Goal: Transaction & Acquisition: Purchase product/service

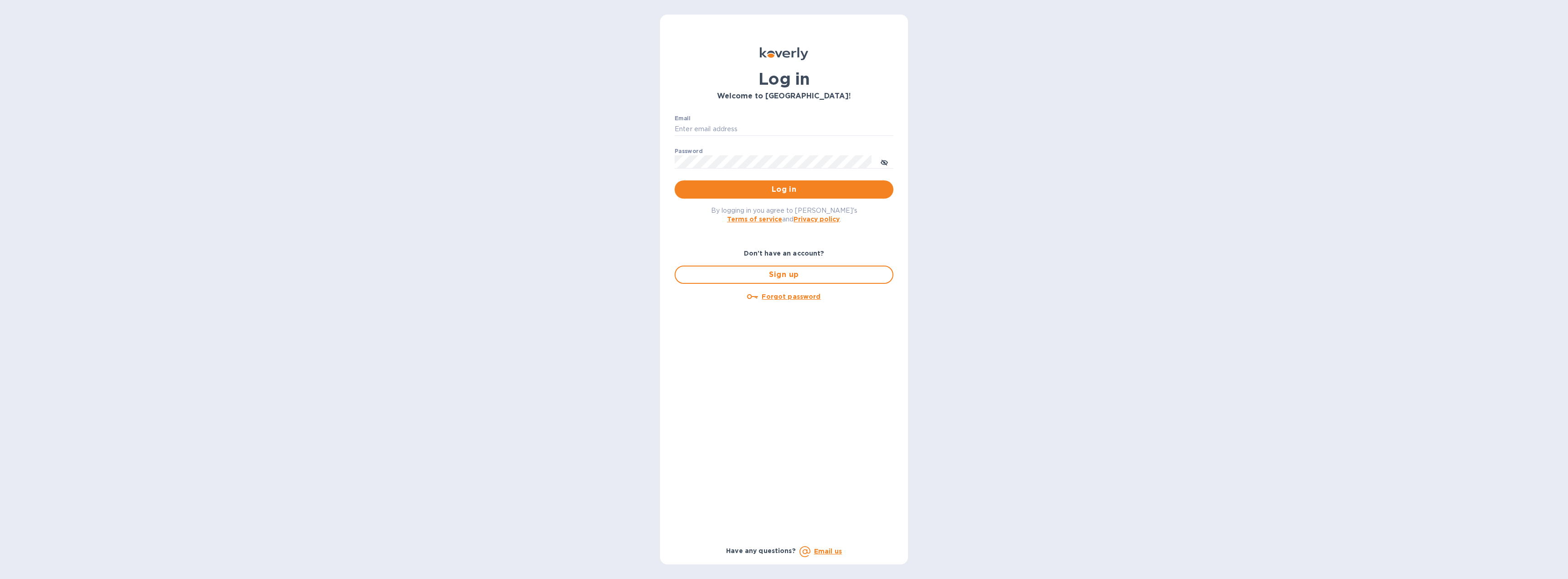
type input "[PERSON_NAME][EMAIL_ADDRESS][DOMAIN_NAME]"
click at [758, 191] on span "Log in" at bounding box center [783, 190] width 204 height 11
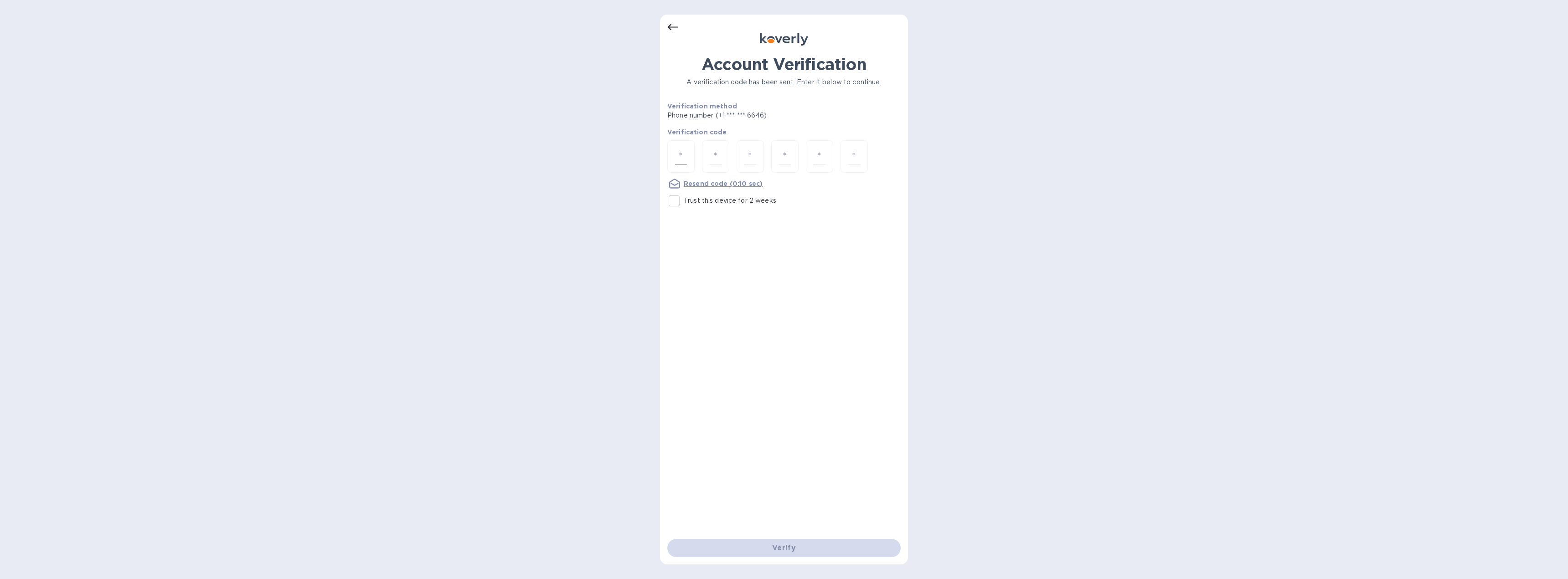
click at [678, 154] on input "number" at bounding box center [681, 156] width 12 height 17
type input "4"
type input "0"
type input "9"
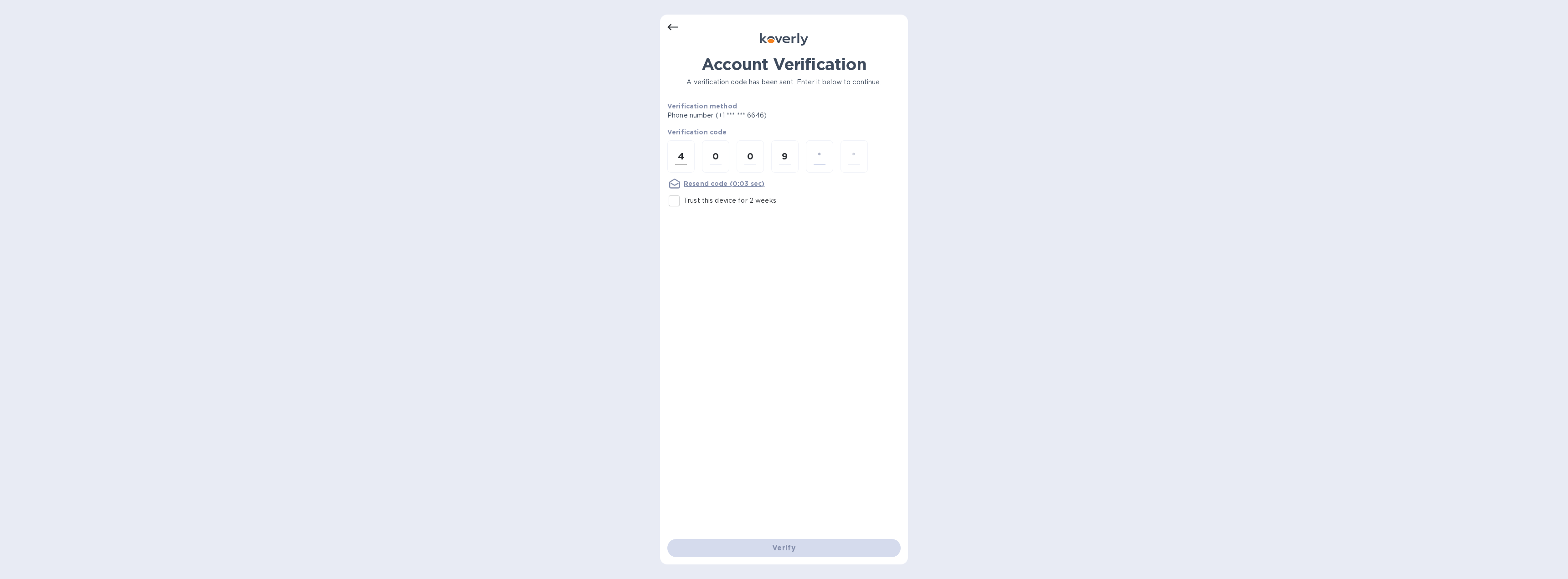
type input "8"
type input "2"
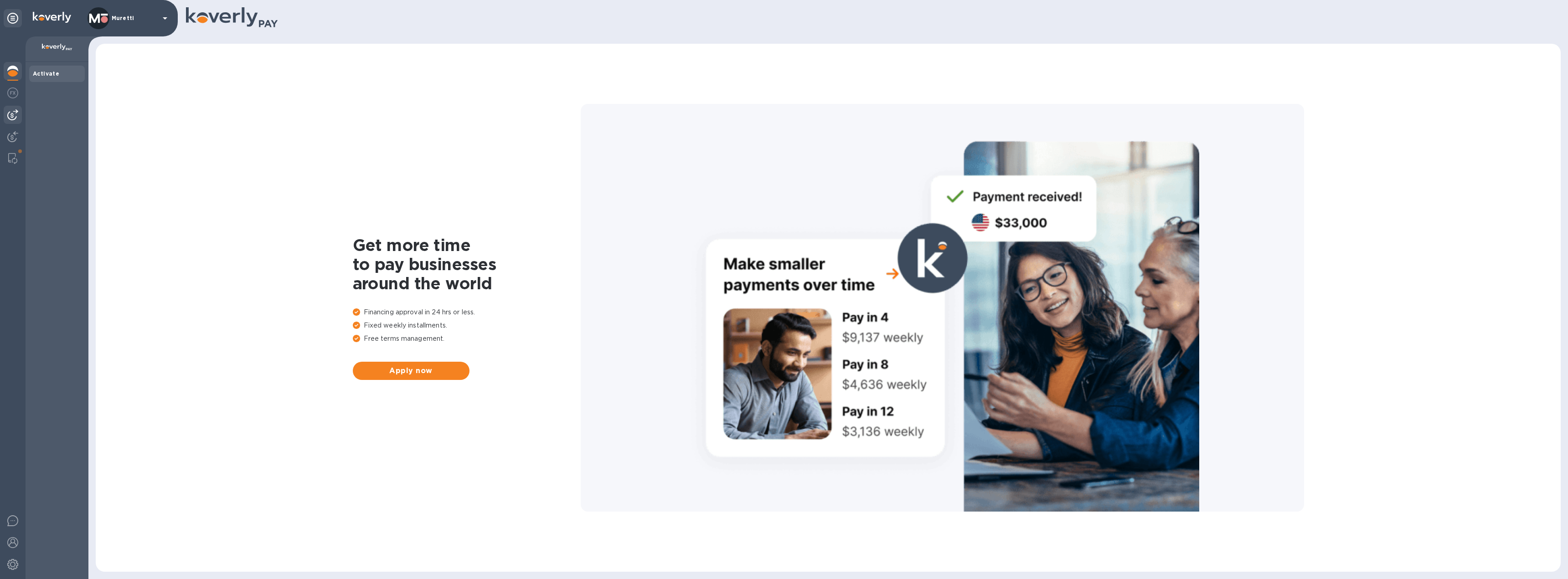
click at [14, 116] on img at bounding box center [13, 115] width 11 height 11
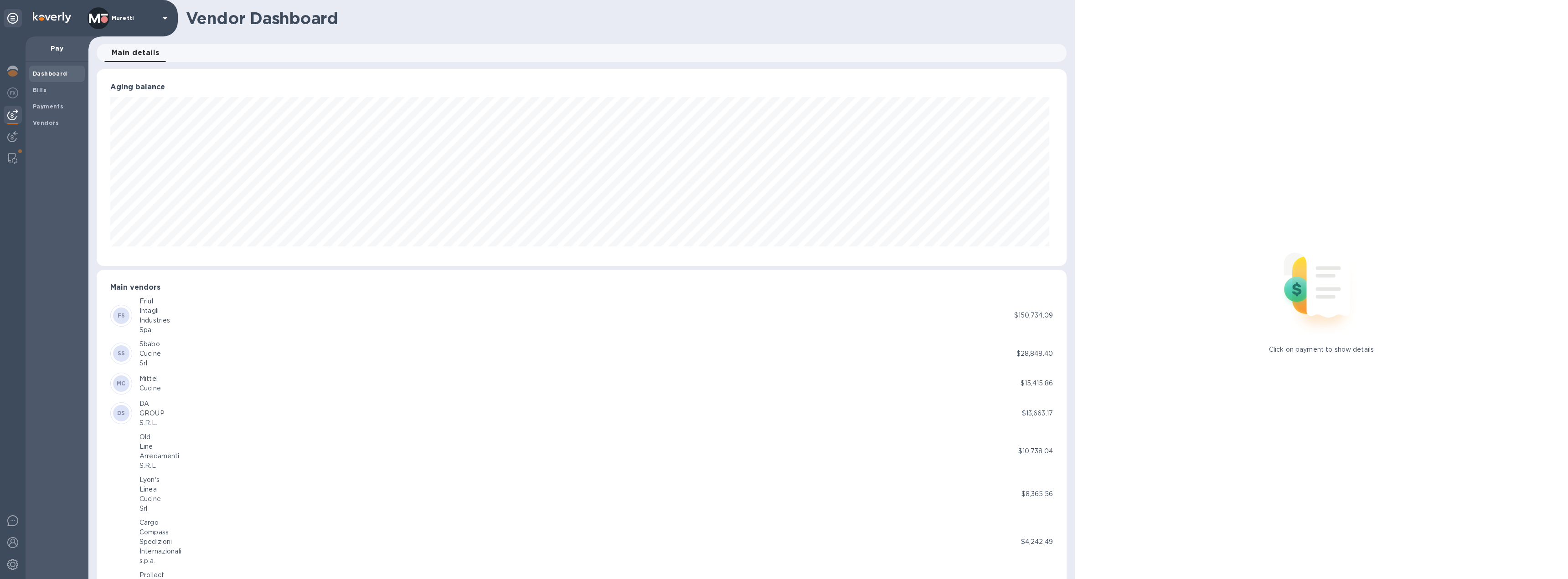
scroll to position [196, 967]
click at [40, 92] on b "Bills" at bounding box center [40, 89] width 13 height 7
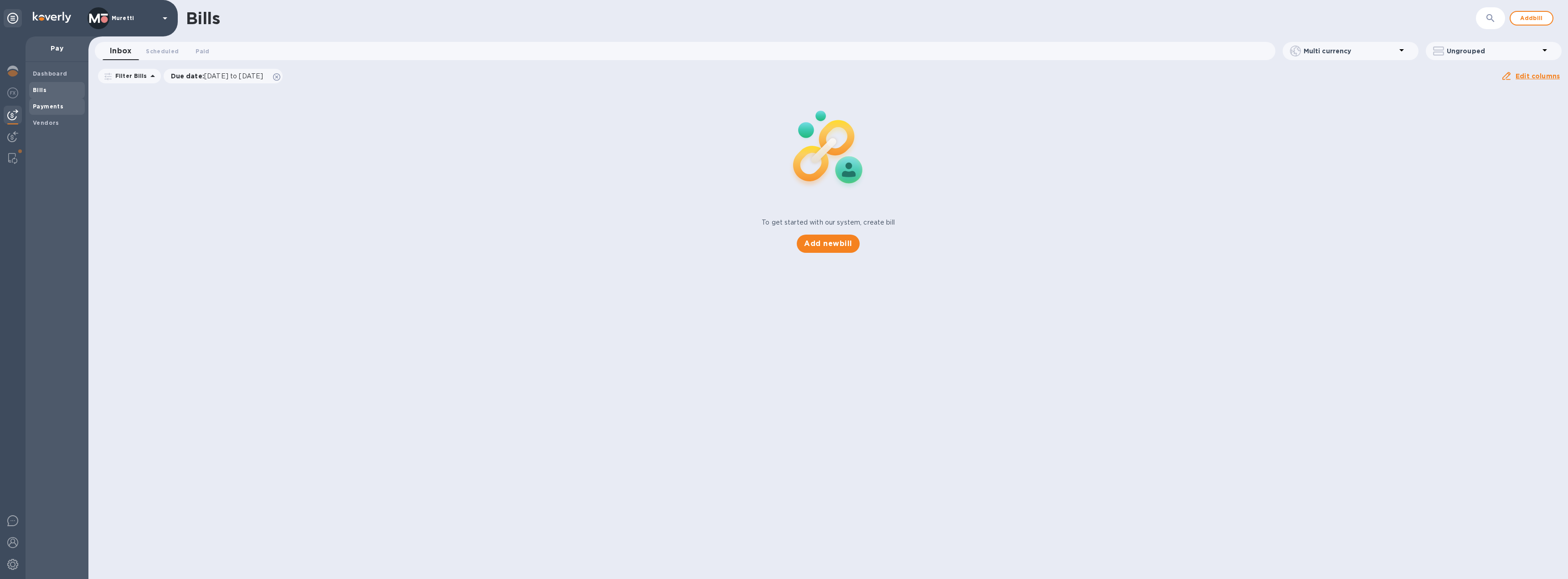
click at [51, 106] on b "Payments" at bounding box center [48, 106] width 30 height 7
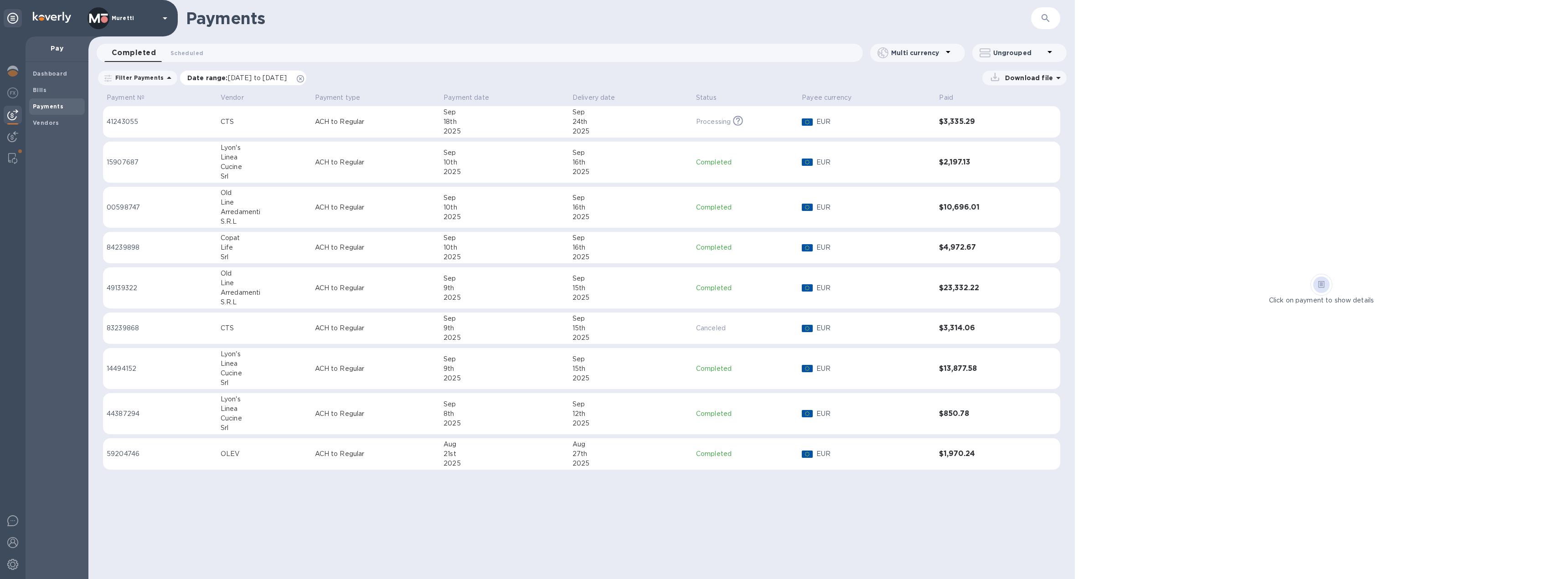
click at [304, 78] on icon at bounding box center [300, 79] width 7 height 7
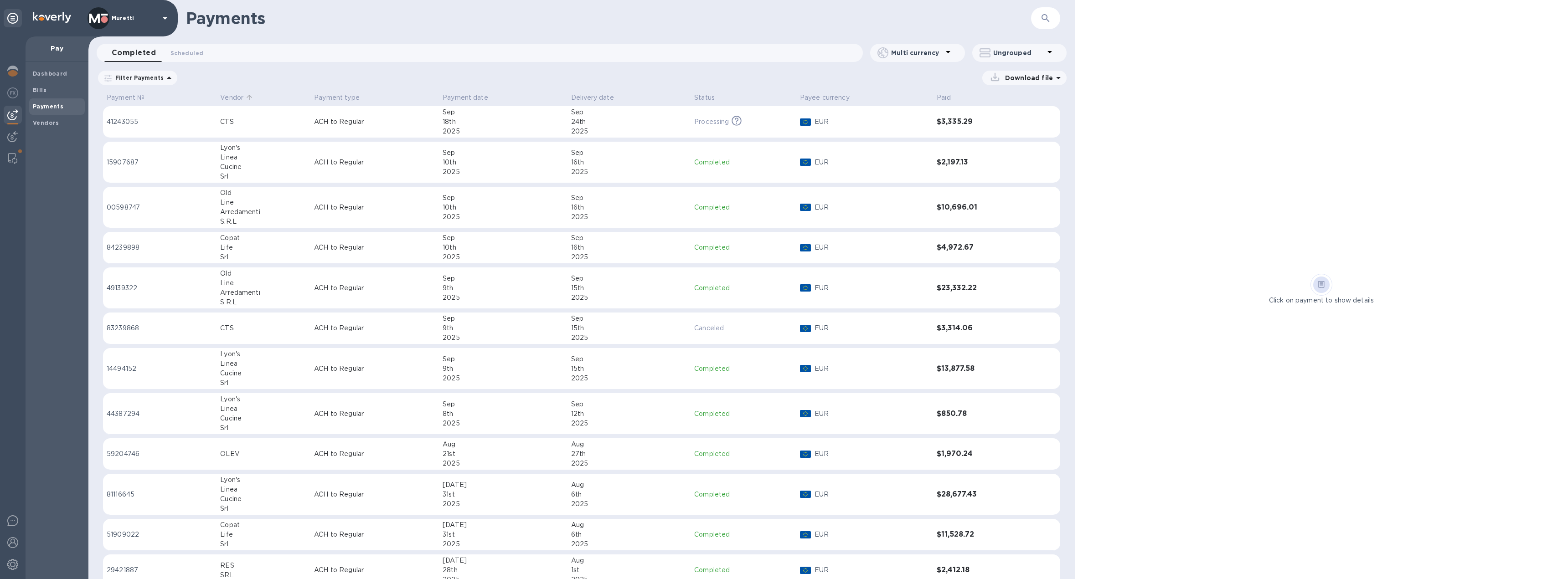
click at [232, 99] on p "Vendor" at bounding box center [232, 98] width 23 height 10
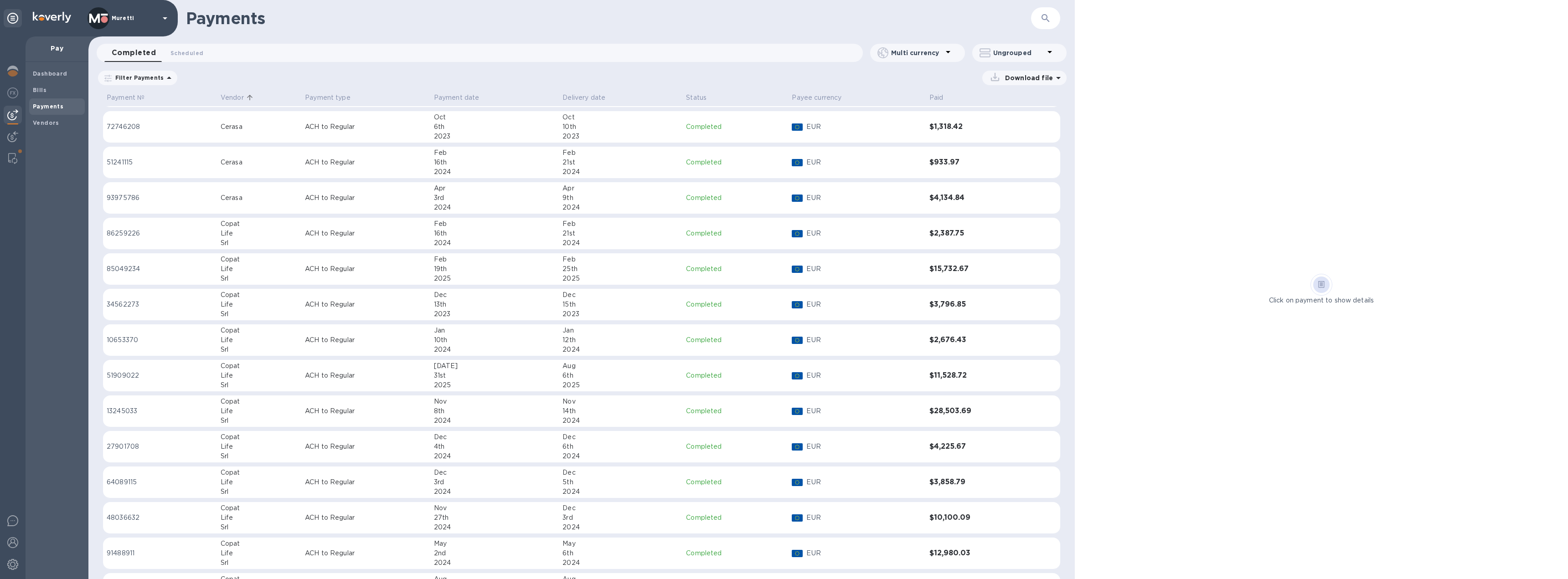
scroll to position [106, 0]
click at [180, 57] on span "Scheduled 0" at bounding box center [187, 53] width 33 height 10
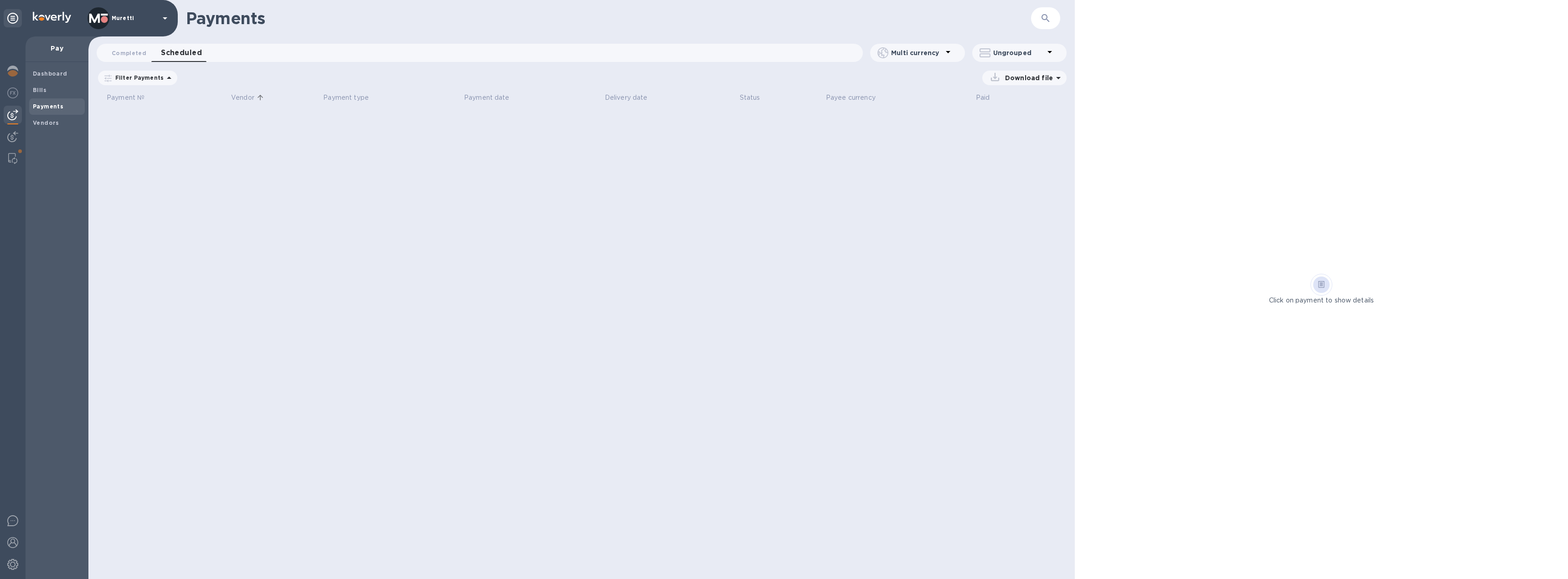
click at [0, 0] on icon at bounding box center [0, 0] width 0 height 0
click at [52, 119] on b "Vendors" at bounding box center [46, 122] width 26 height 7
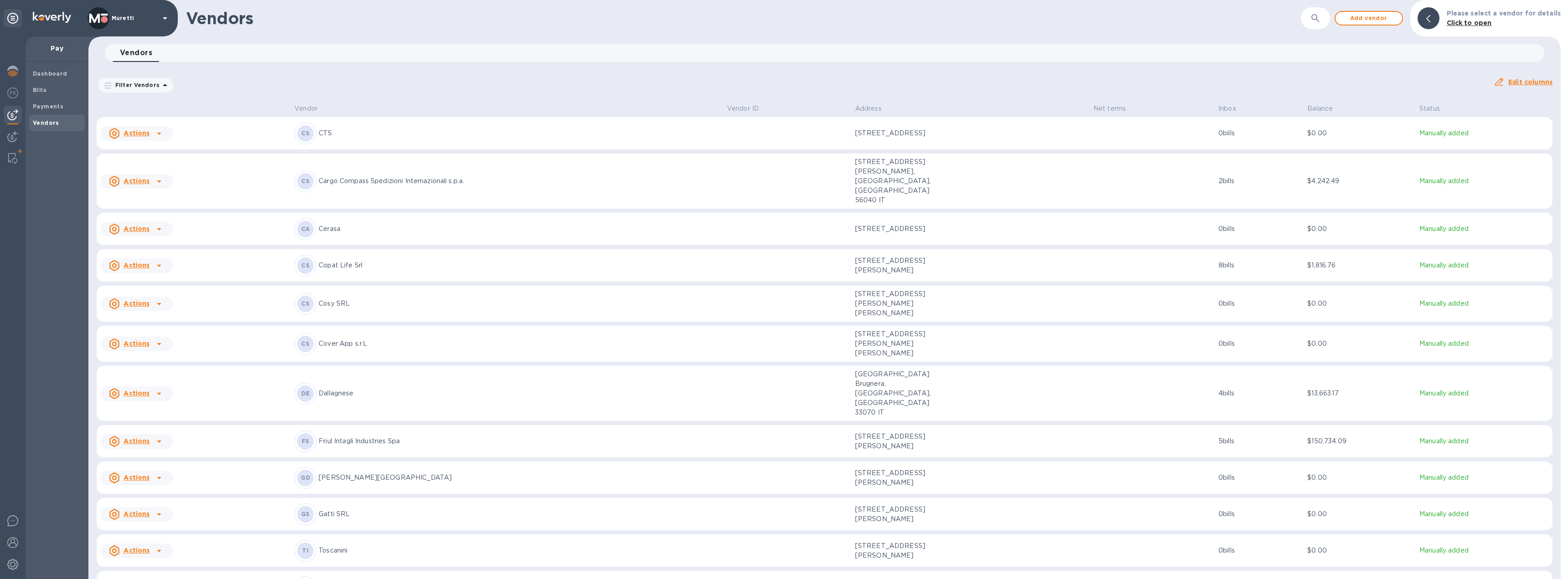
click at [346, 389] on p "Dallagnese" at bounding box center [519, 394] width 401 height 10
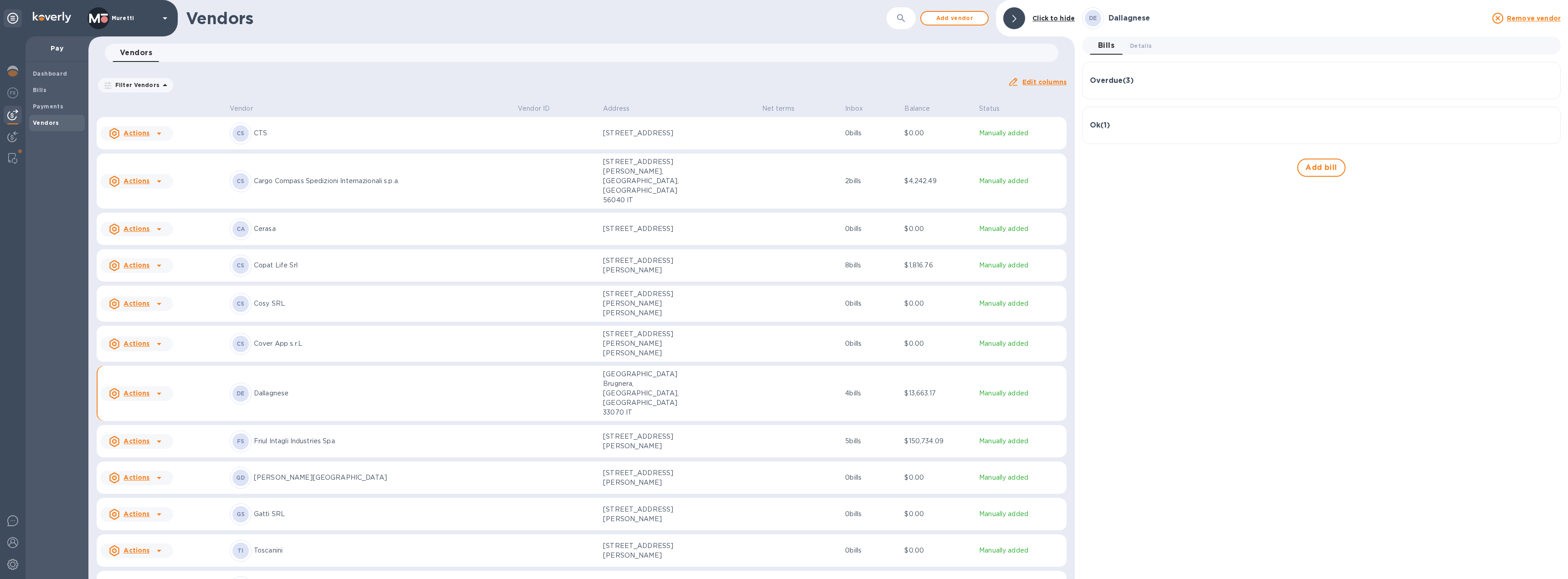
click at [1128, 119] on div "Ok ( 1 )" at bounding box center [1321, 125] width 463 height 22
click at [1175, 84] on div "Overdue ( 3 )" at bounding box center [1321, 81] width 463 height 9
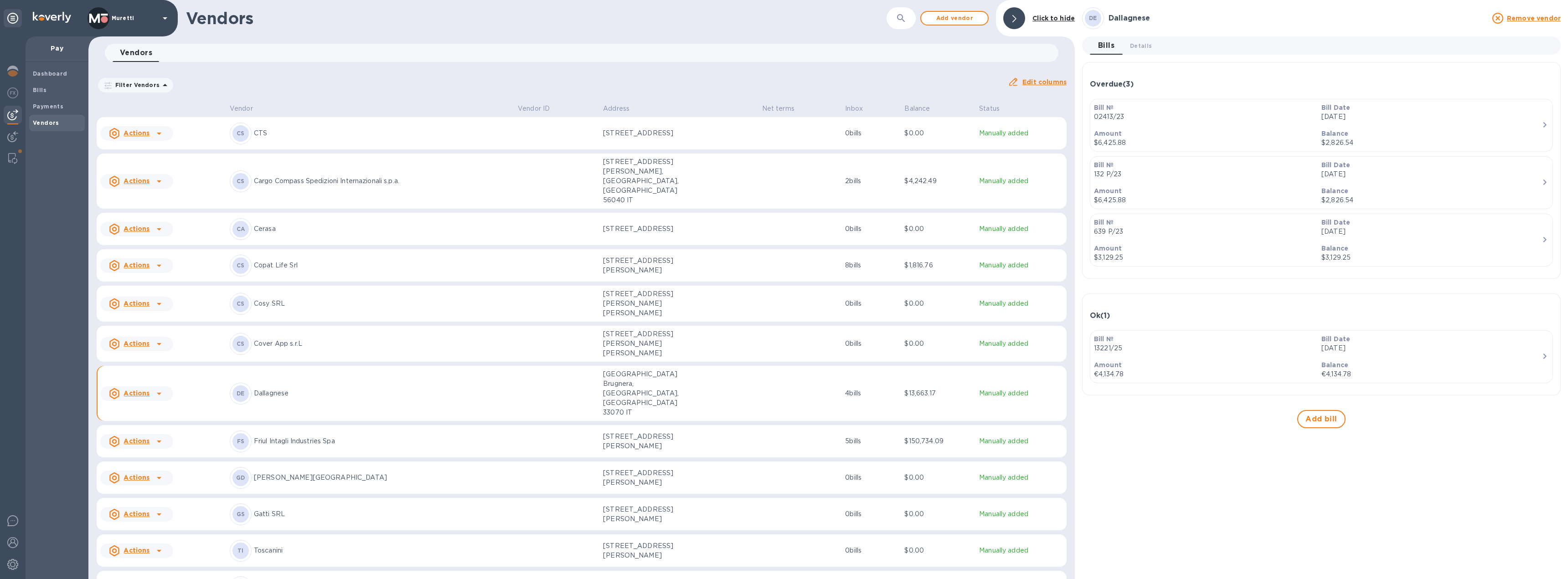
click at [1175, 83] on div "Overdue ( 3 )" at bounding box center [1321, 85] width 463 height 9
click at [1542, 178] on icon "button" at bounding box center [1545, 177] width 11 height 11
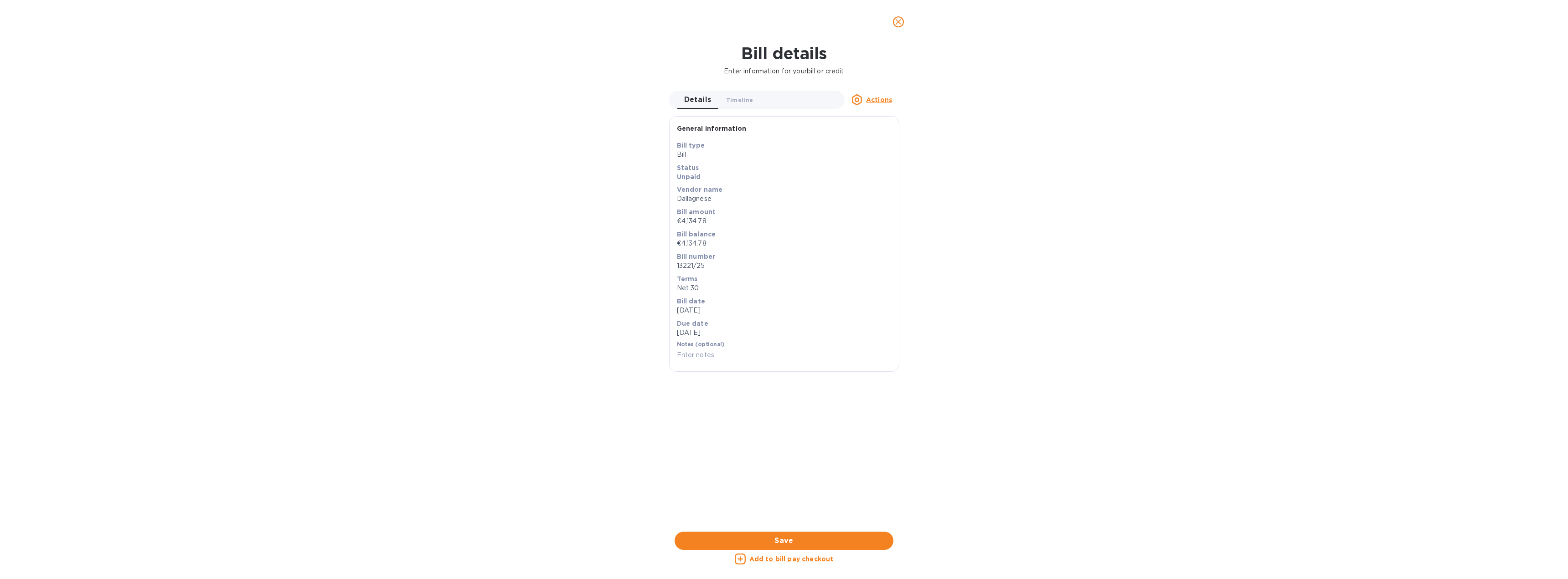
click at [897, 27] on button "close" at bounding box center [898, 22] width 22 height 22
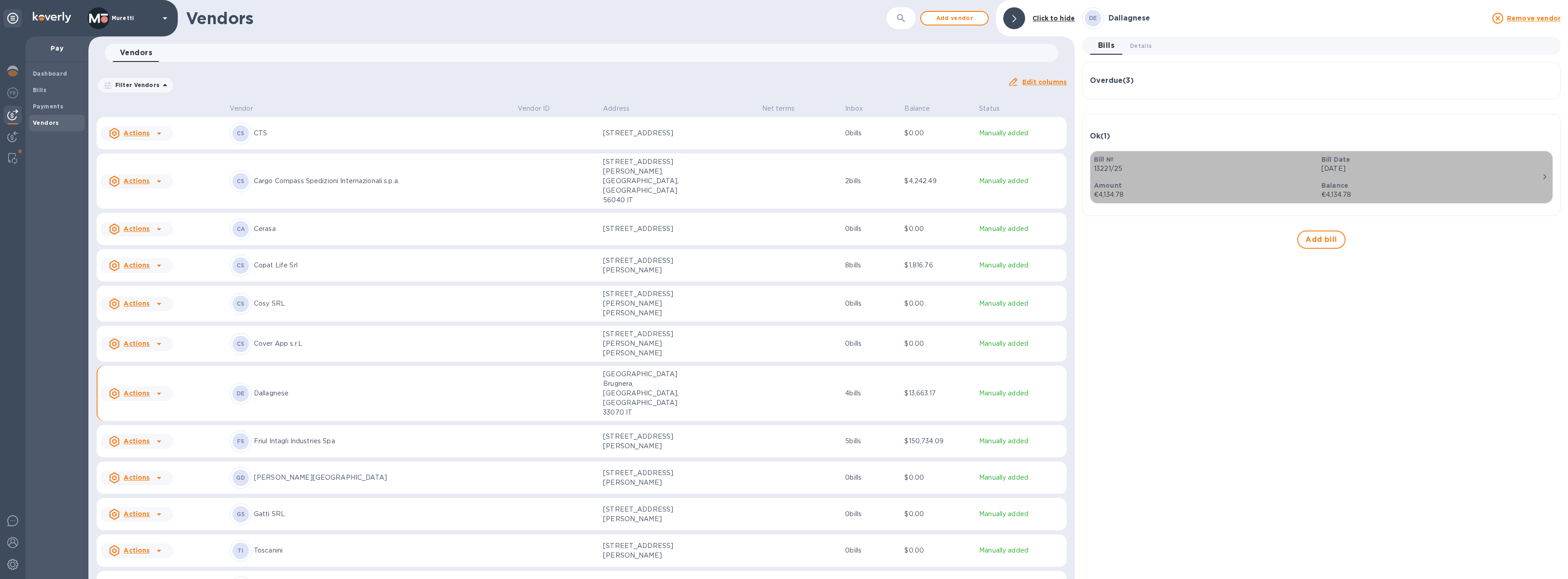
click at [1174, 179] on div "Amount €4,134.78" at bounding box center [1204, 190] width 228 height 26
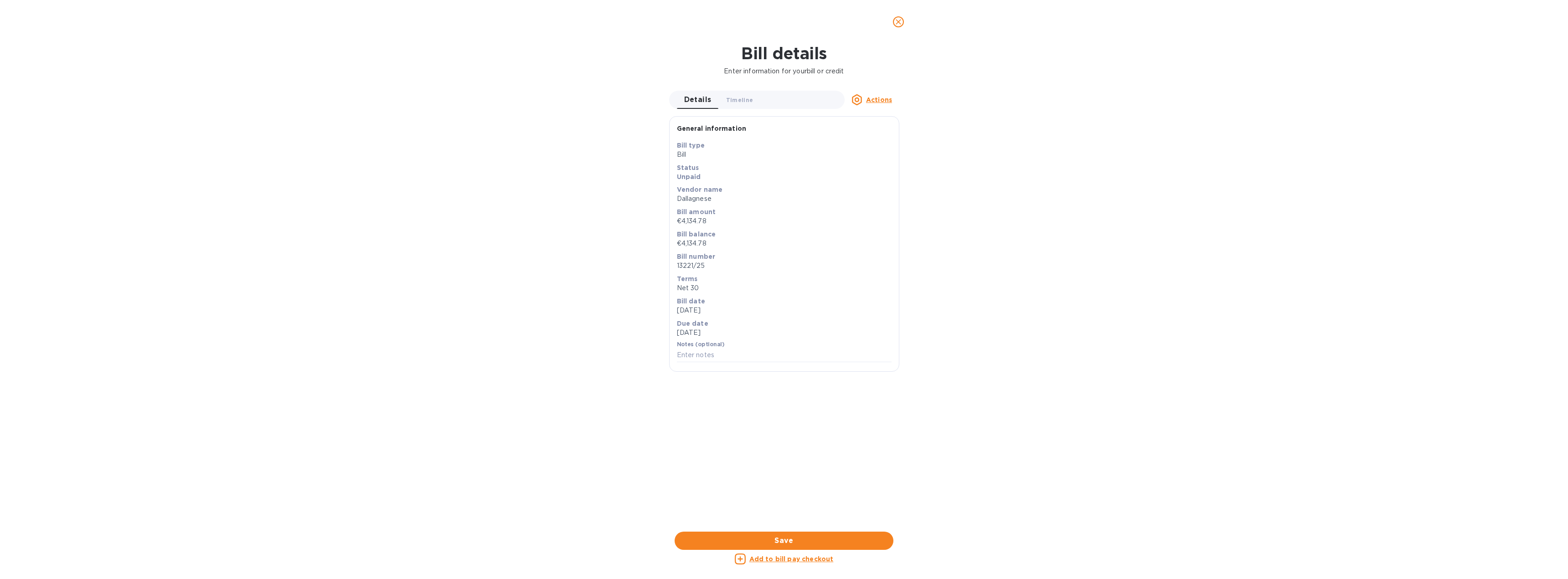
click at [997, 417] on div "Bill details Enter information for your bill or credit Details 0 Timeline 0 Act…" at bounding box center [784, 311] width 1568 height 535
click at [899, 23] on icon "close" at bounding box center [898, 21] width 5 height 5
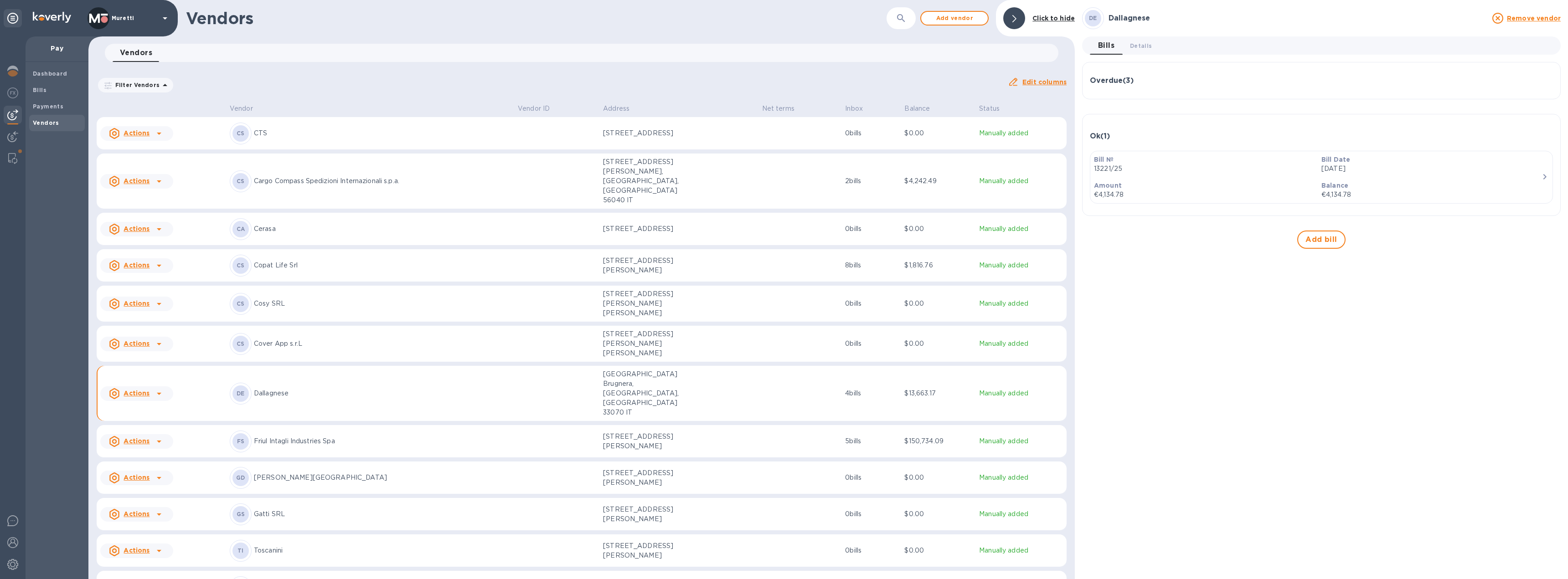
click at [1148, 81] on div "Overdue ( 3 )" at bounding box center [1321, 81] width 463 height 9
click at [1115, 44] on span "Bills 0" at bounding box center [1106, 45] width 18 height 13
click at [1146, 42] on span "Details 0" at bounding box center [1141, 46] width 22 height 10
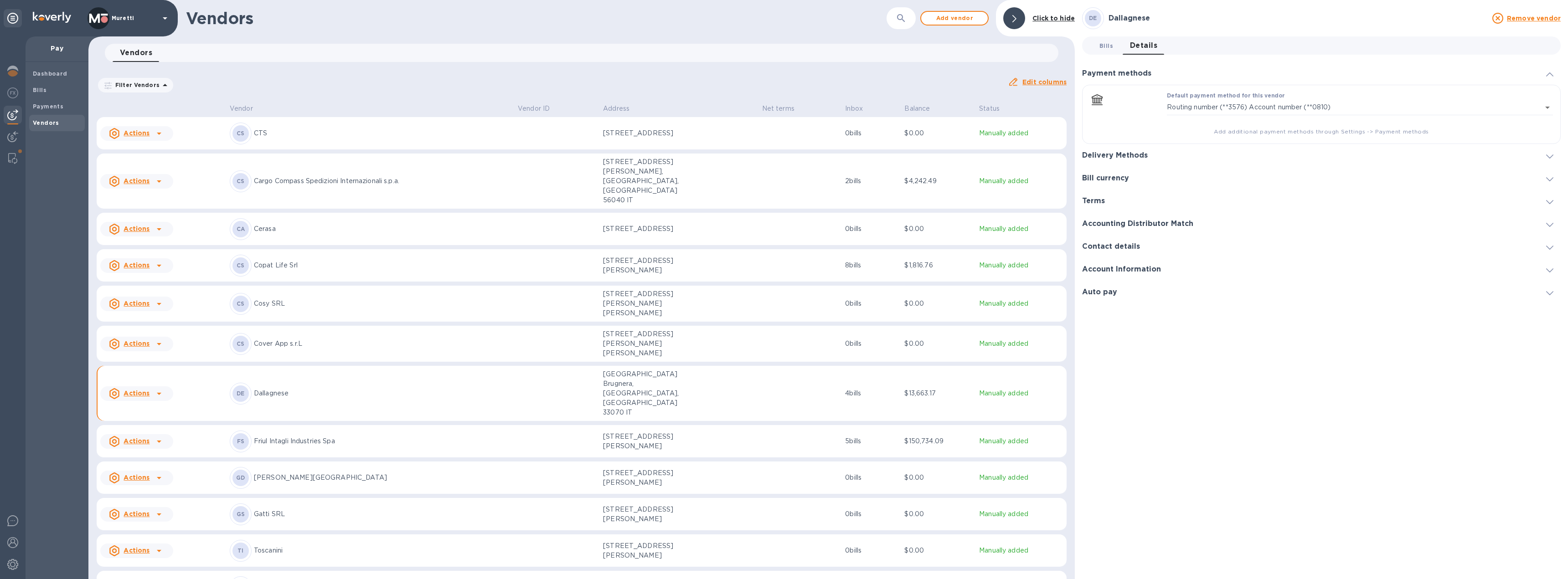
click at [1108, 46] on span "Bills 0" at bounding box center [1106, 46] width 13 height 10
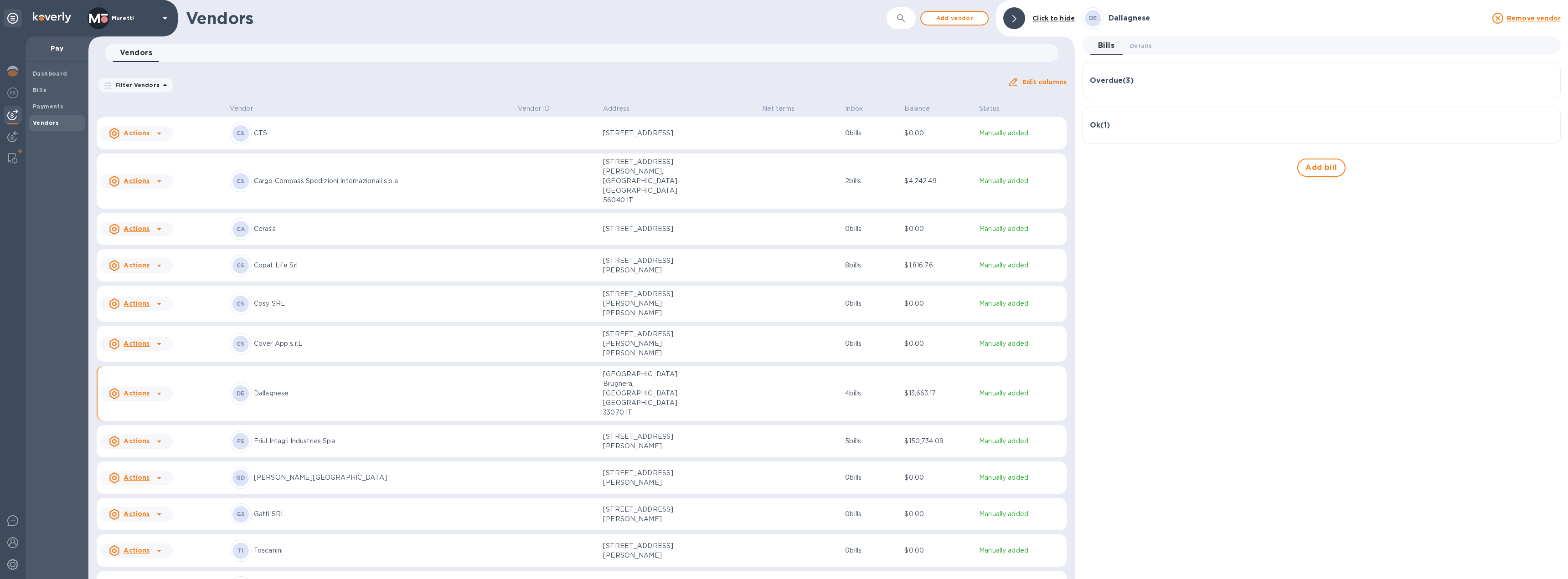
click at [1130, 128] on div "Ok ( 1 )" at bounding box center [1321, 125] width 463 height 9
click at [59, 104] on b "Payments" at bounding box center [48, 106] width 30 height 7
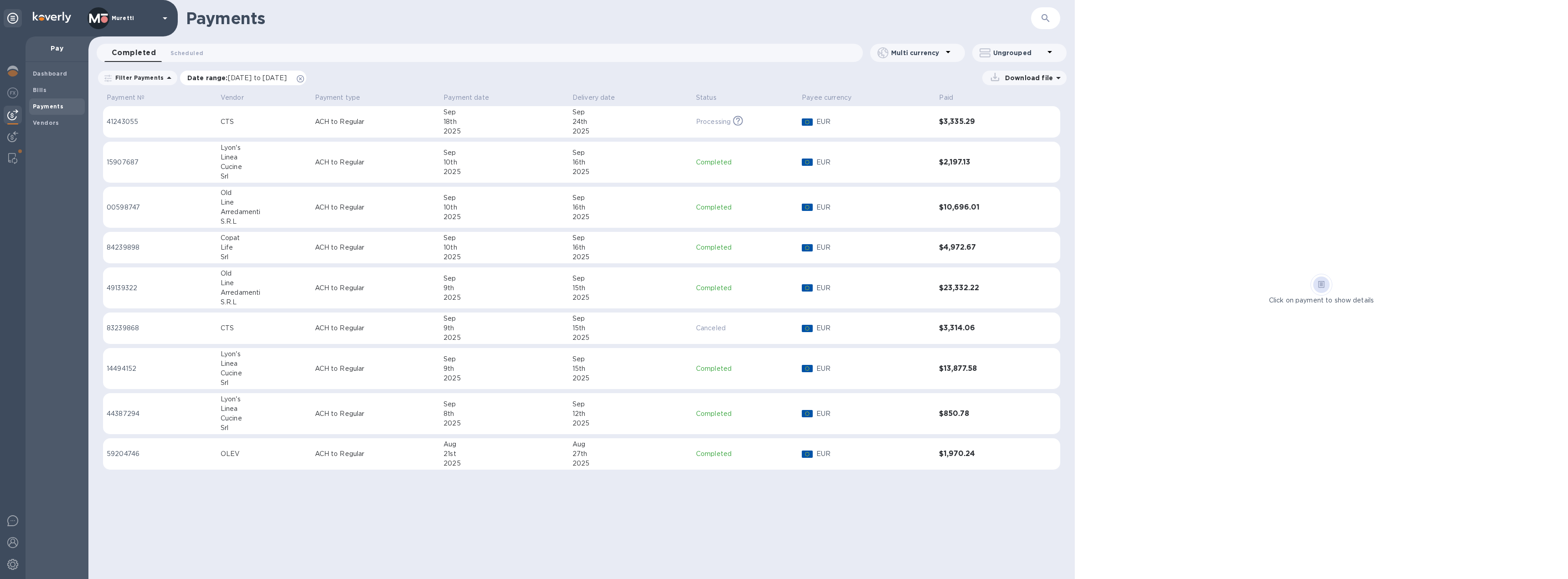
click at [304, 78] on icon at bounding box center [300, 79] width 7 height 7
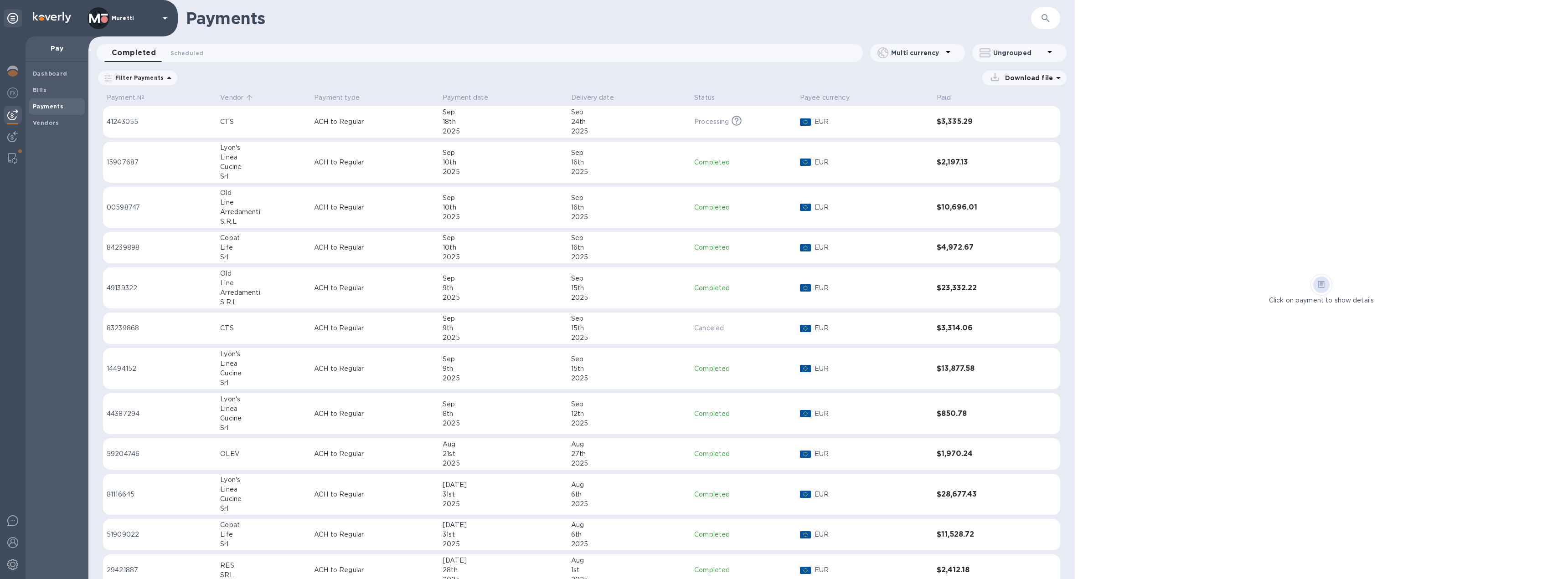
click at [240, 97] on p "Vendor" at bounding box center [232, 98] width 23 height 10
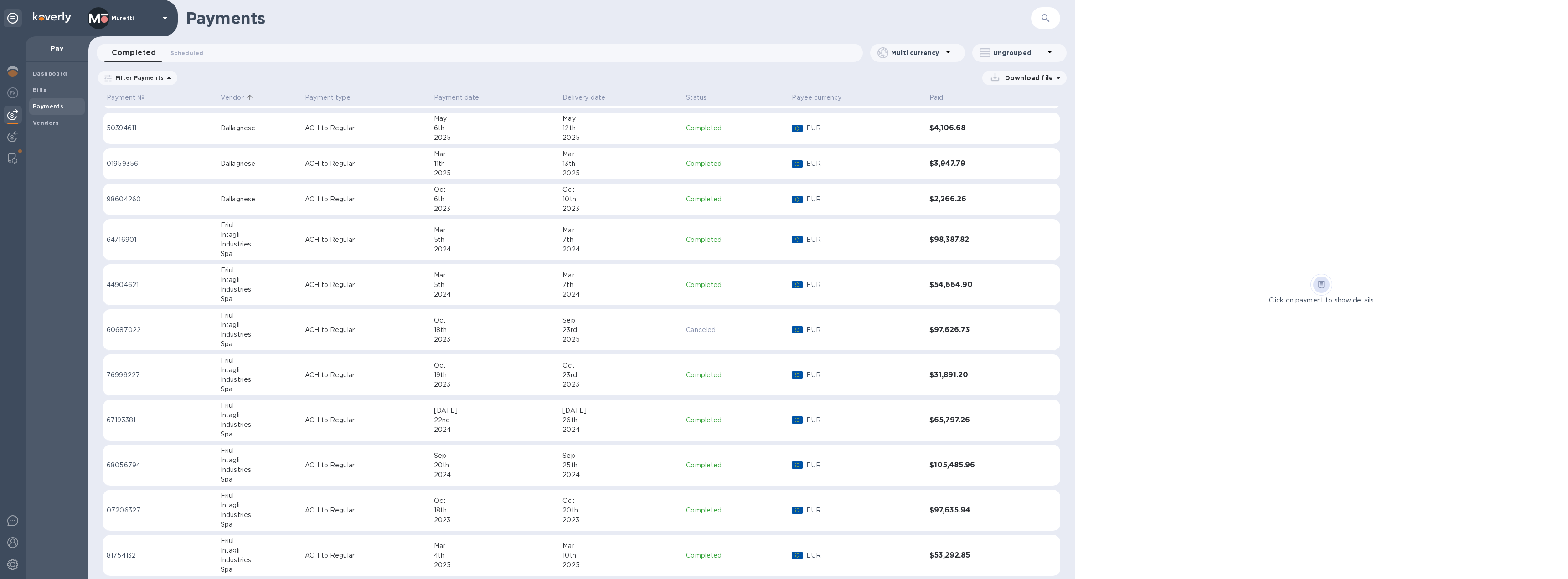
scroll to position [1063, 0]
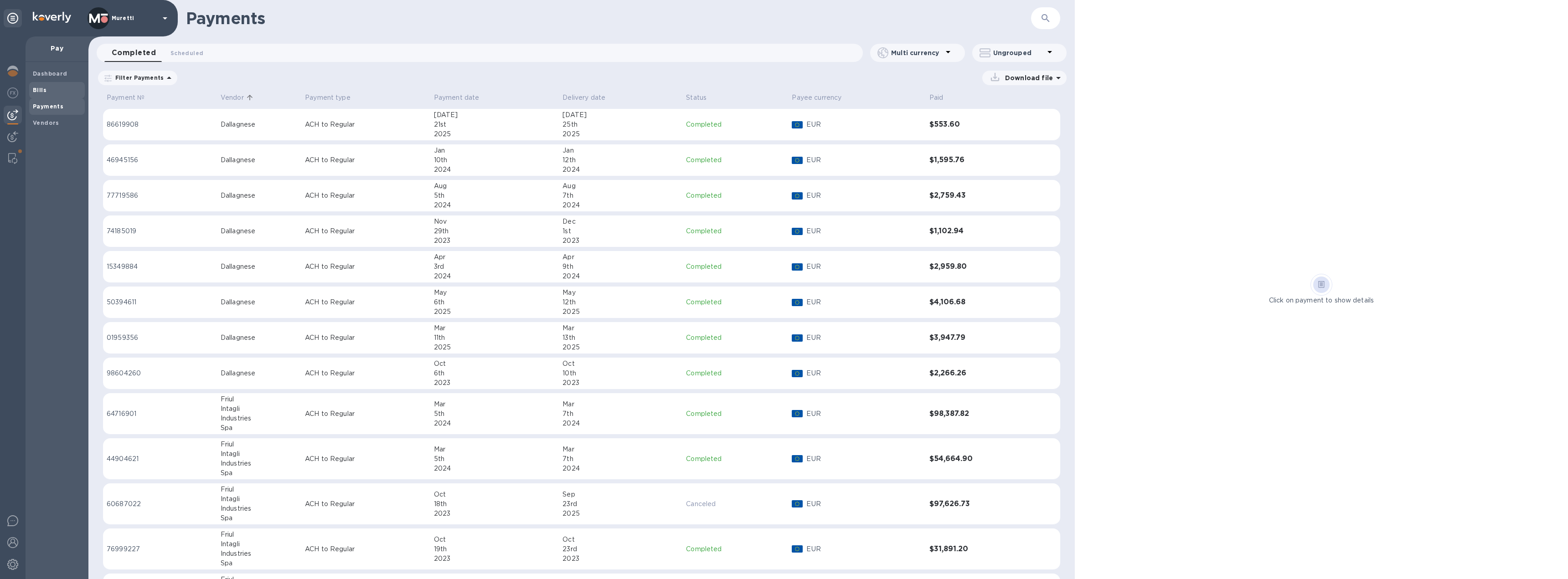
click at [44, 91] on b "Bills" at bounding box center [40, 89] width 13 height 7
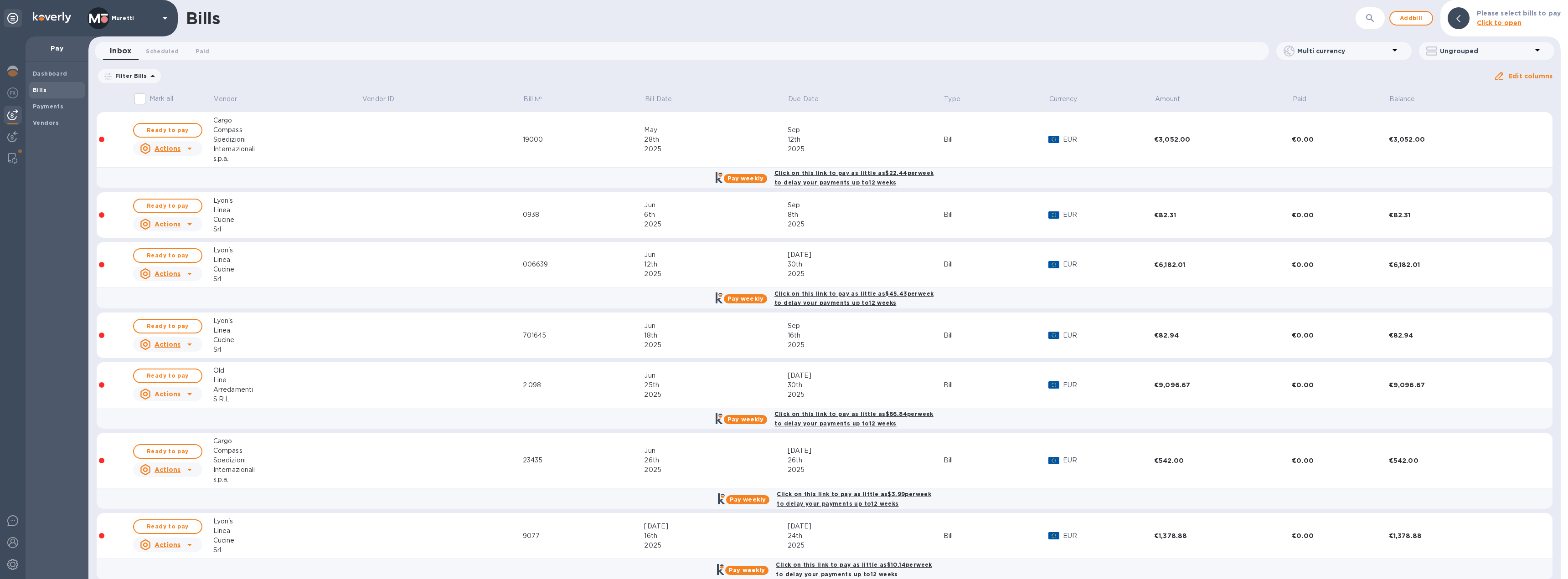
click at [0, 0] on icon at bounding box center [0, 0] width 0 height 0
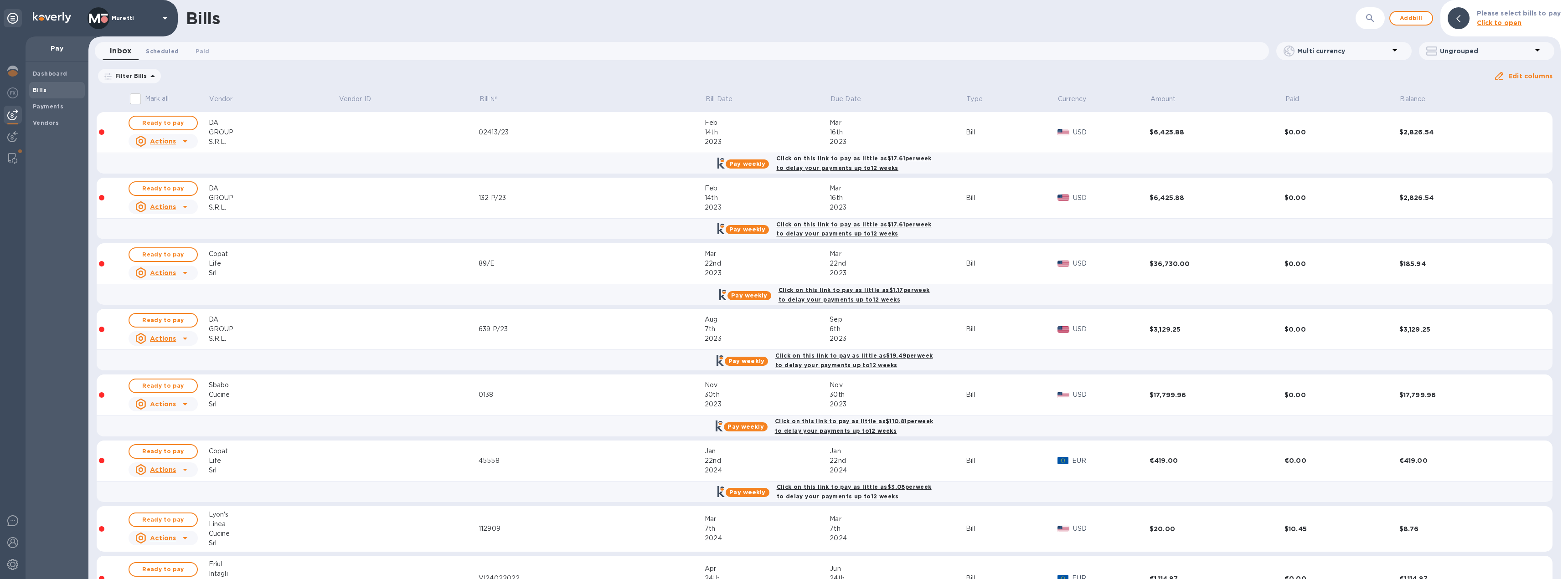
click at [159, 55] on span "Scheduled 0" at bounding box center [163, 51] width 33 height 10
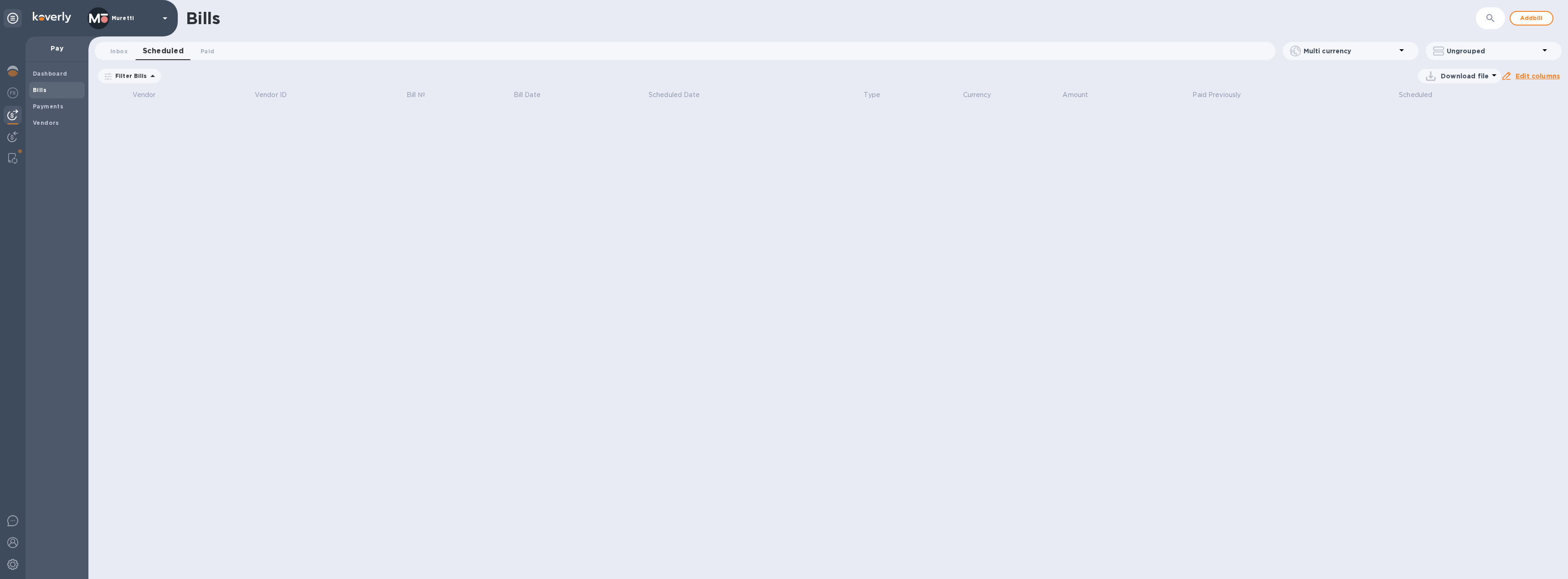
click at [0, 0] on icon at bounding box center [0, 0] width 0 height 0
click at [53, 122] on b "Vendors" at bounding box center [46, 122] width 26 height 7
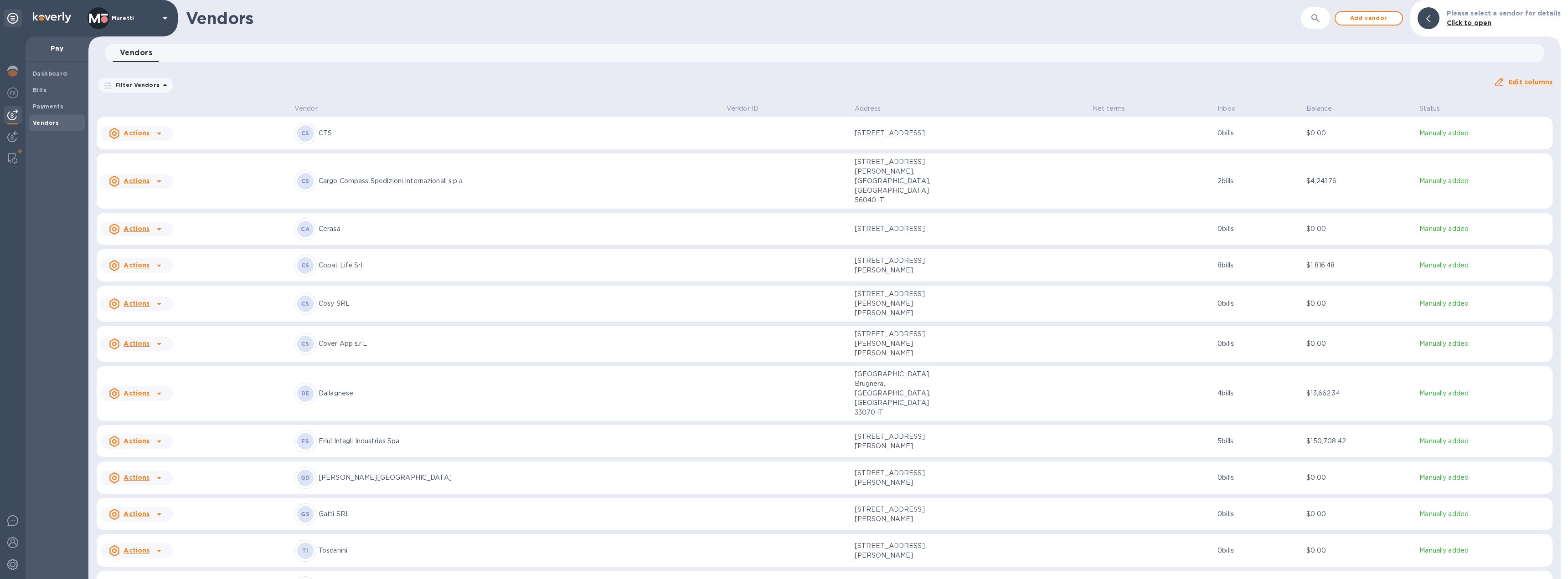
click at [371, 389] on p "Dallagnese" at bounding box center [519, 394] width 401 height 10
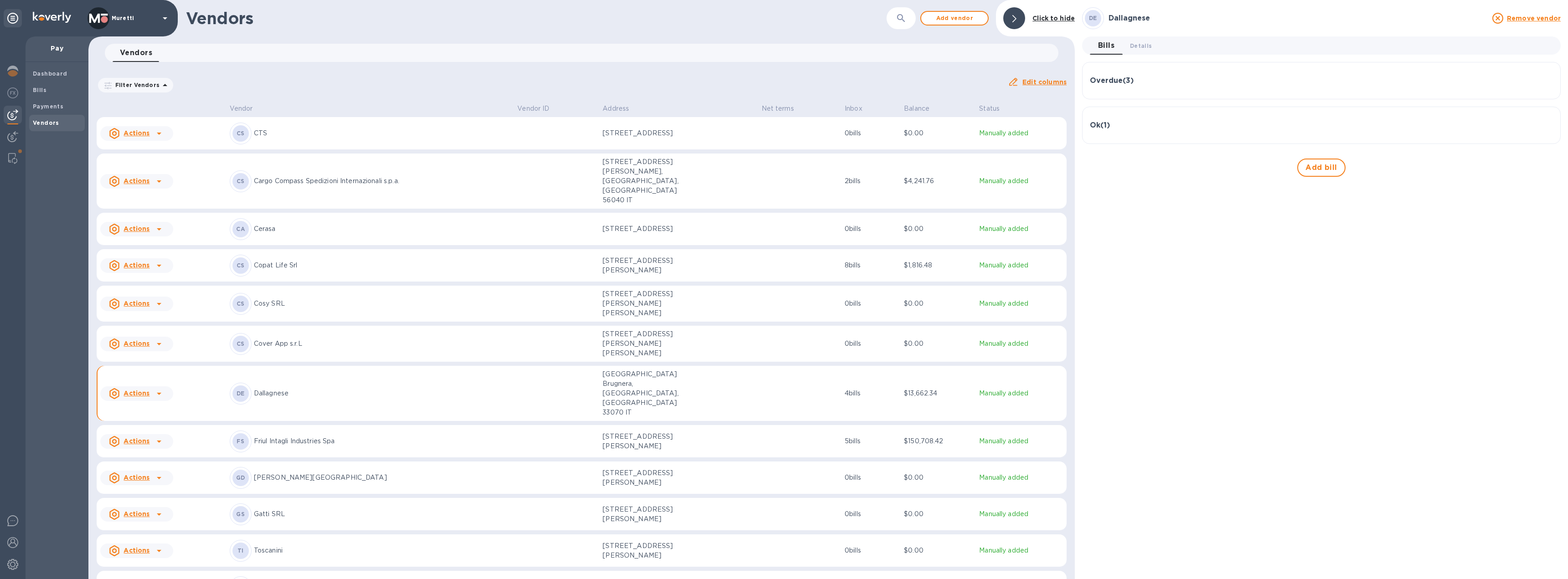
click at [821, 370] on td at bounding box center [799, 393] width 83 height 55
click at [1128, 129] on div "Ok ( 1 )" at bounding box center [1321, 125] width 463 height 9
click at [1543, 176] on icon "button" at bounding box center [1545, 177] width 11 height 11
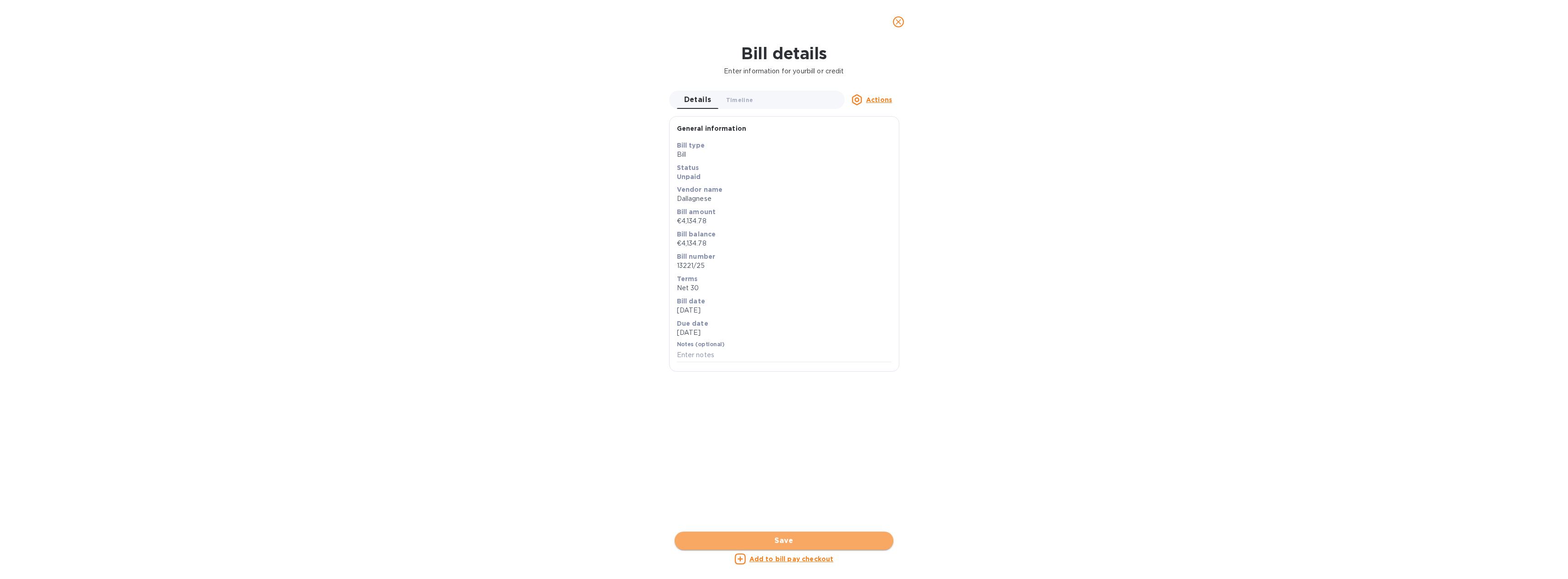
click at [812, 541] on span "Save" at bounding box center [783, 541] width 204 height 11
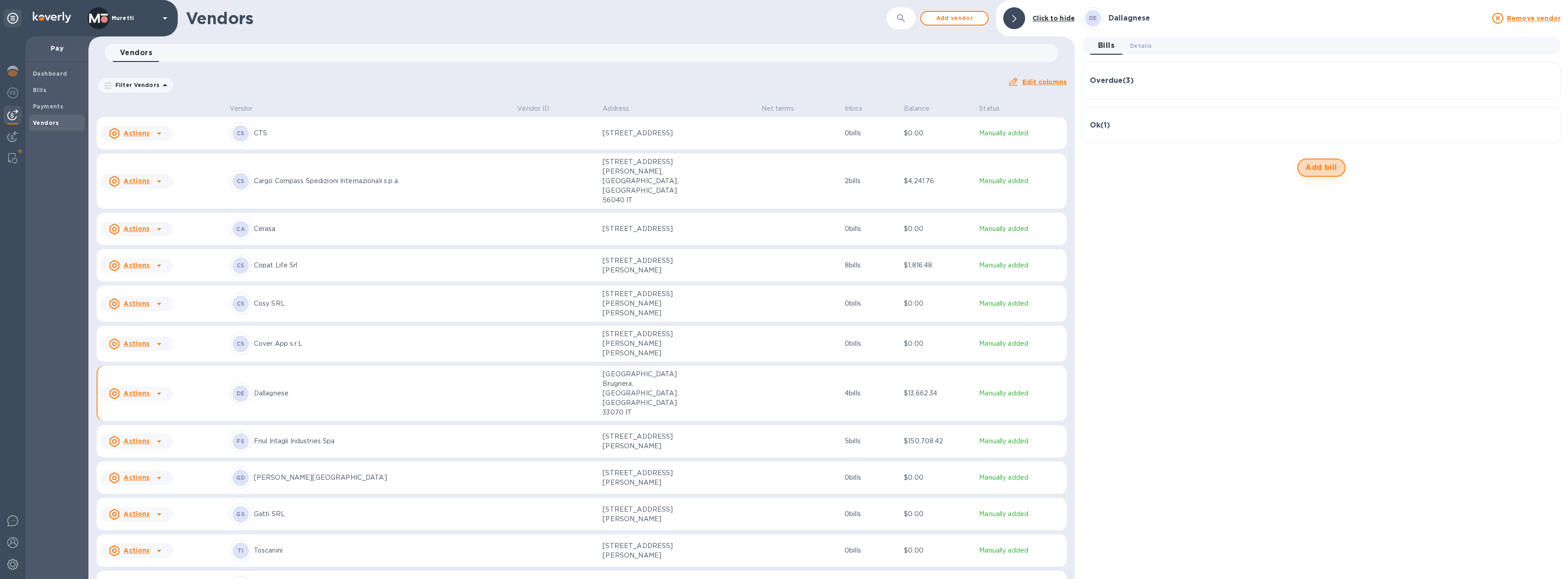
click at [1316, 168] on span "Add bill" at bounding box center [1321, 168] width 32 height 11
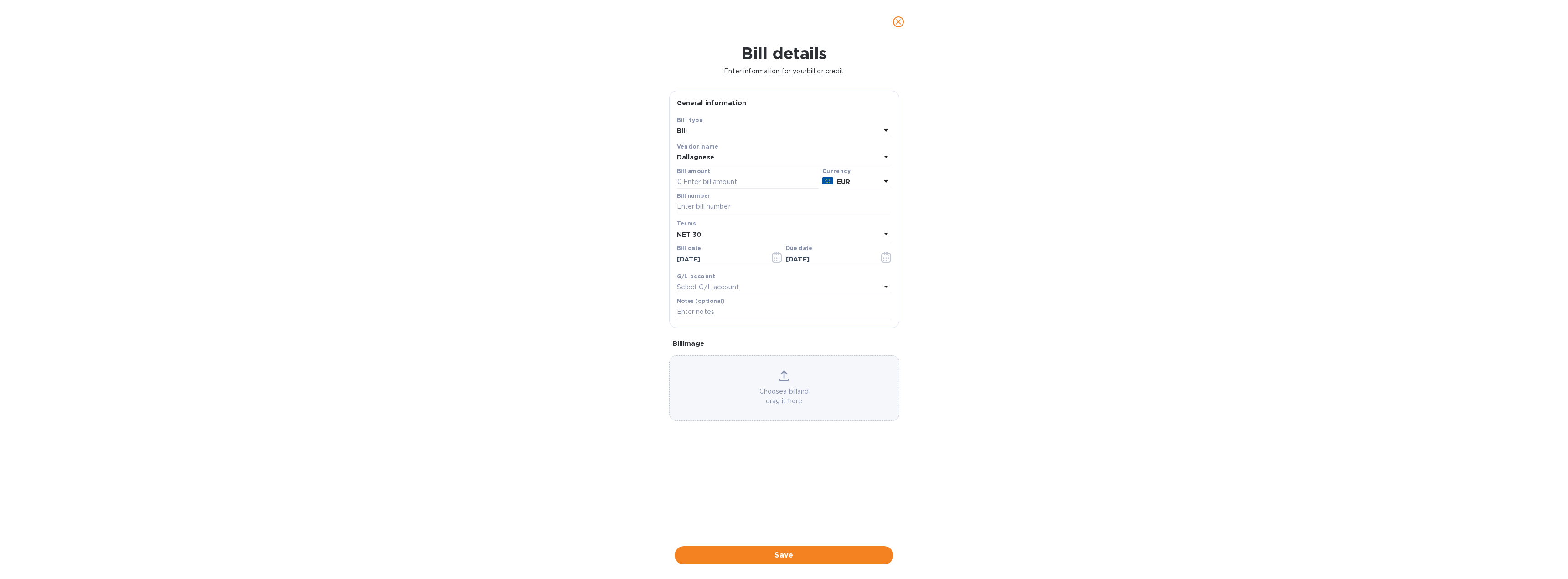
type input "[DATE]"
click at [906, 22] on button "close" at bounding box center [898, 22] width 22 height 22
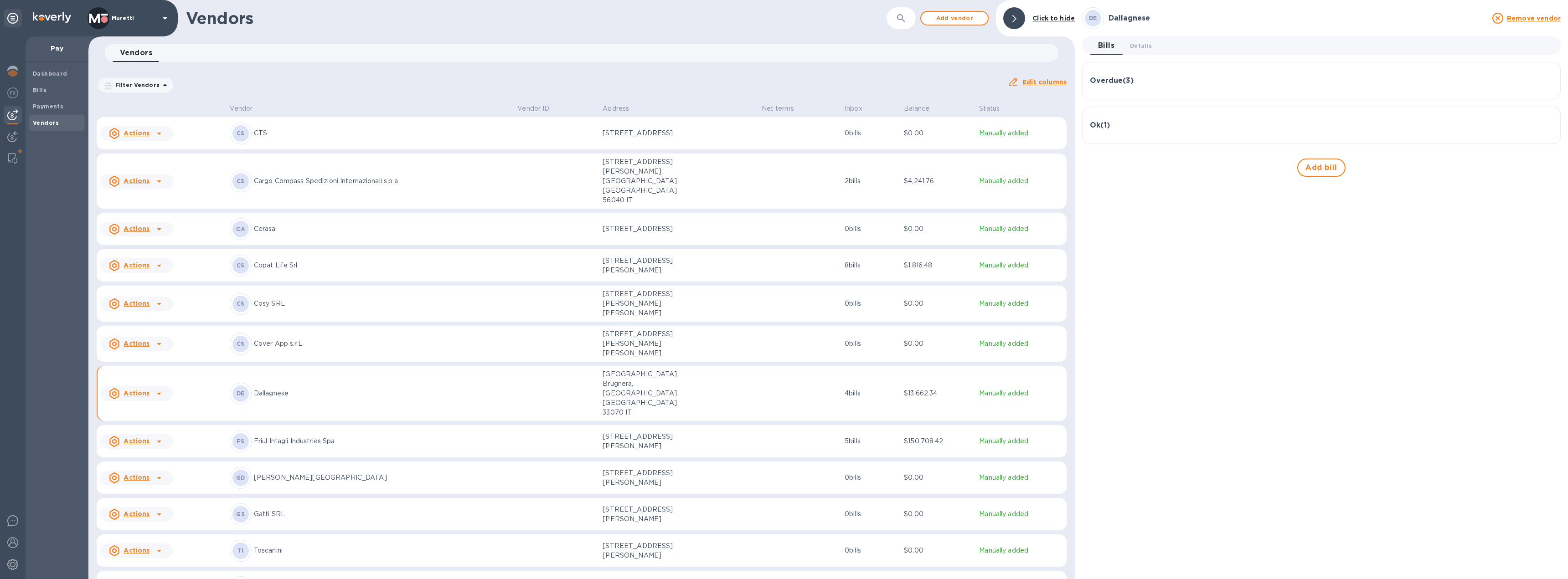
click at [1104, 126] on h3 "Ok ( 1 )" at bounding box center [1099, 125] width 20 height 9
click at [1115, 132] on div "Ok ( 1 )" at bounding box center [1321, 136] width 463 height 9
click at [1118, 124] on div "Ok ( 1 )" at bounding box center [1321, 125] width 463 height 9
click at [1306, 181] on p "Amount" at bounding box center [1204, 185] width 220 height 9
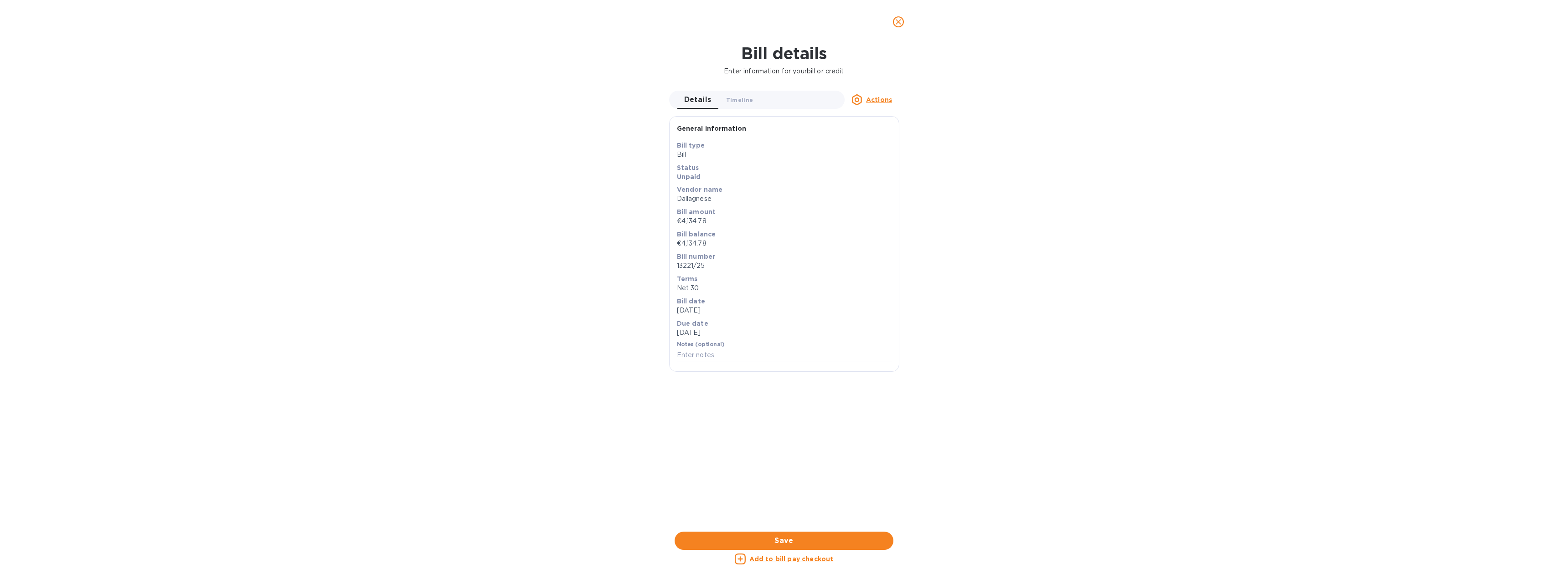
click at [884, 102] on u "Actions" at bounding box center [879, 100] width 26 height 7
click at [928, 140] on div at bounding box center [784, 290] width 1568 height 579
click at [790, 558] on u "Add to bill pay checkout" at bounding box center [791, 559] width 85 height 7
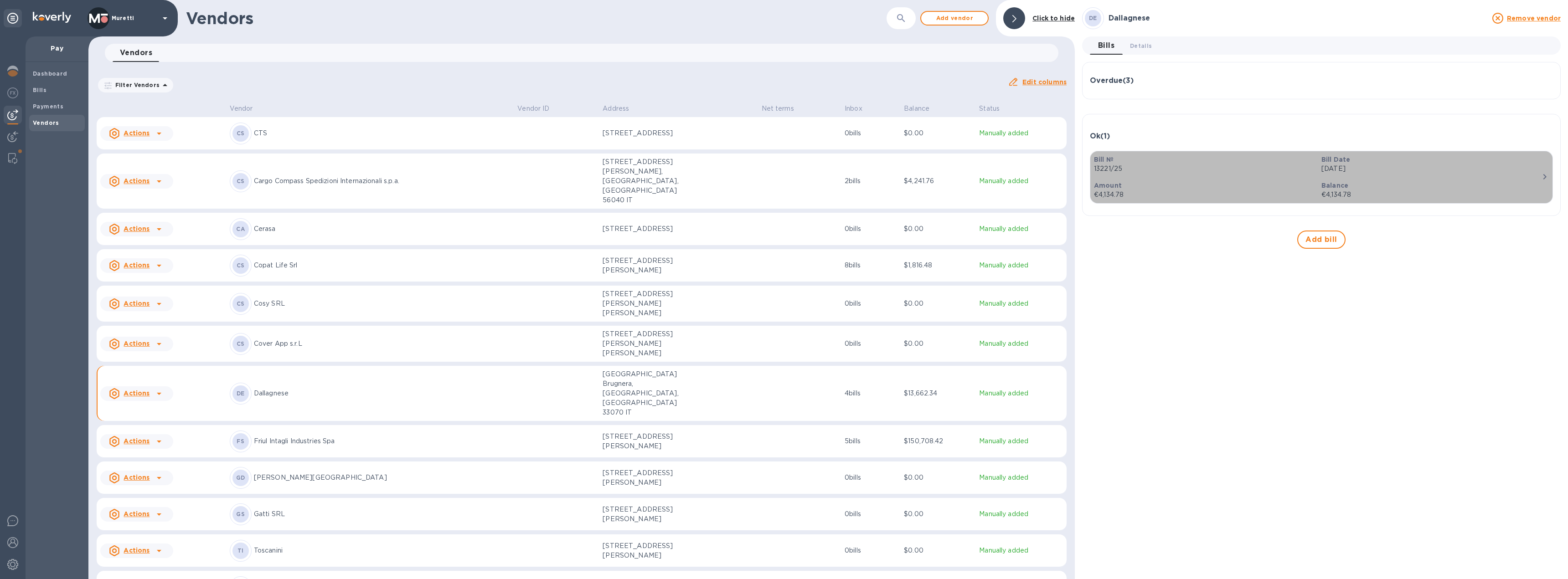
click at [1235, 192] on p "€4,134.78" at bounding box center [1204, 195] width 220 height 10
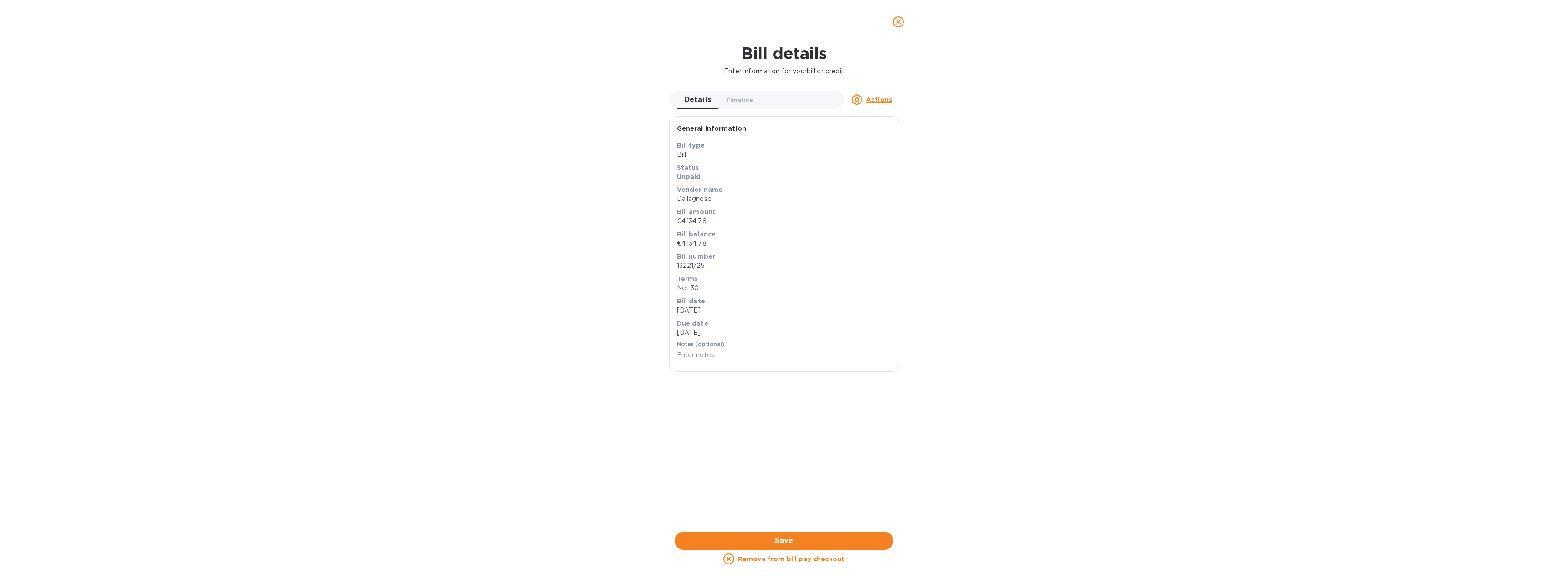
click at [1054, 442] on div "Bill details Enter information for your bill or credit Details 0 Timeline 0 Act…" at bounding box center [784, 311] width 1568 height 535
click at [901, 23] on icon "close" at bounding box center [898, 21] width 9 height 9
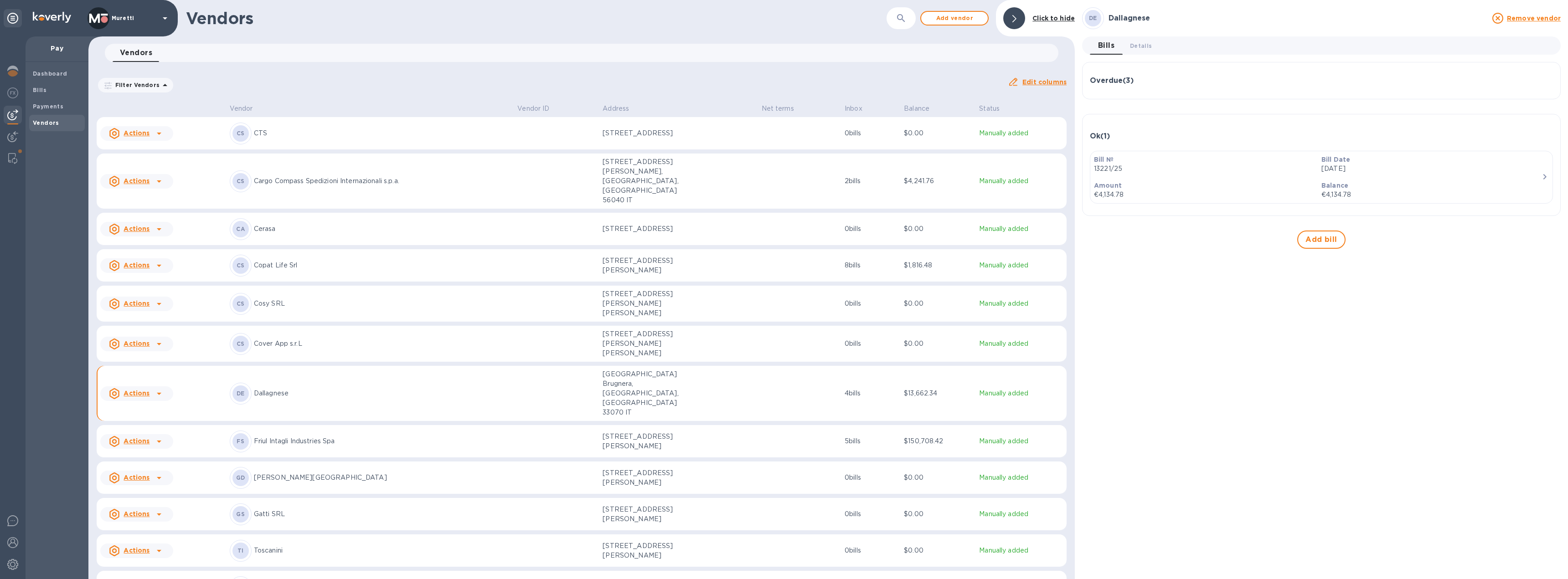
click at [284, 389] on p "Dallagnese" at bounding box center [382, 394] width 257 height 10
click at [159, 388] on icon at bounding box center [159, 394] width 11 height 11
click at [203, 372] on div at bounding box center [784, 290] width 1568 height 579
click at [54, 105] on b "Payments" at bounding box center [48, 106] width 30 height 7
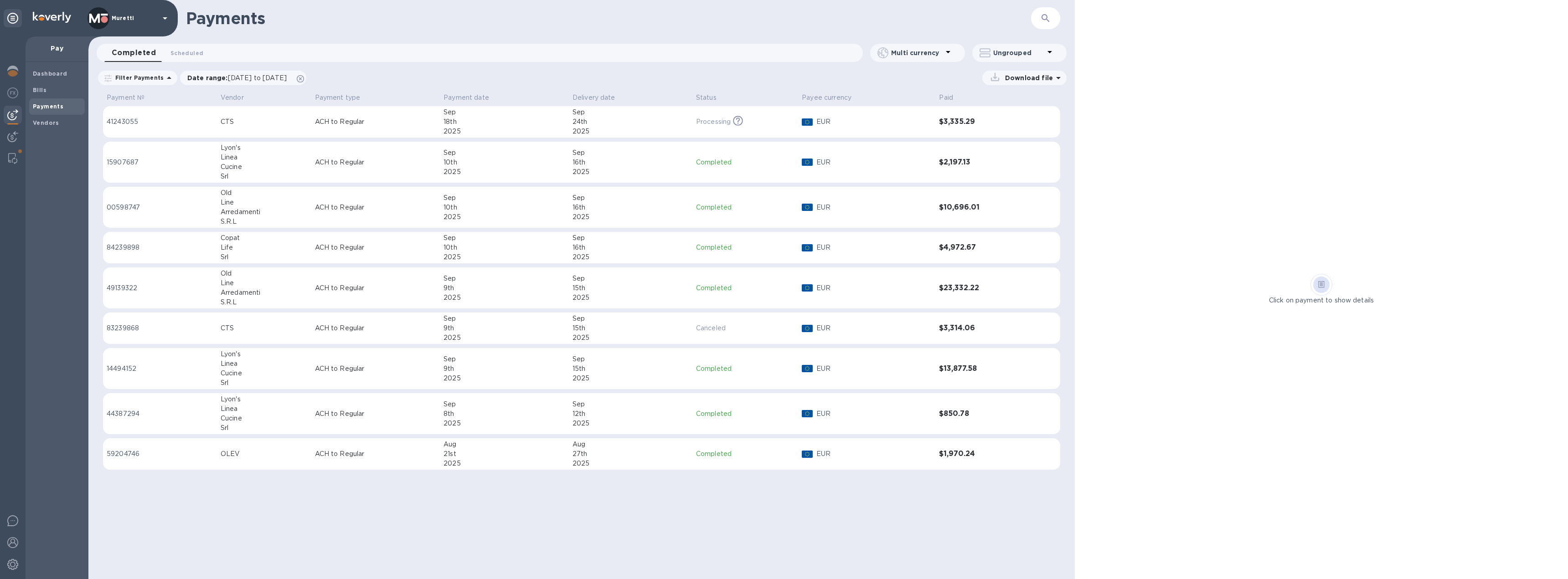
click at [167, 78] on icon at bounding box center [169, 78] width 4 height 2
click at [176, 139] on u "Clear all filters" at bounding box center [181, 141] width 50 height 7
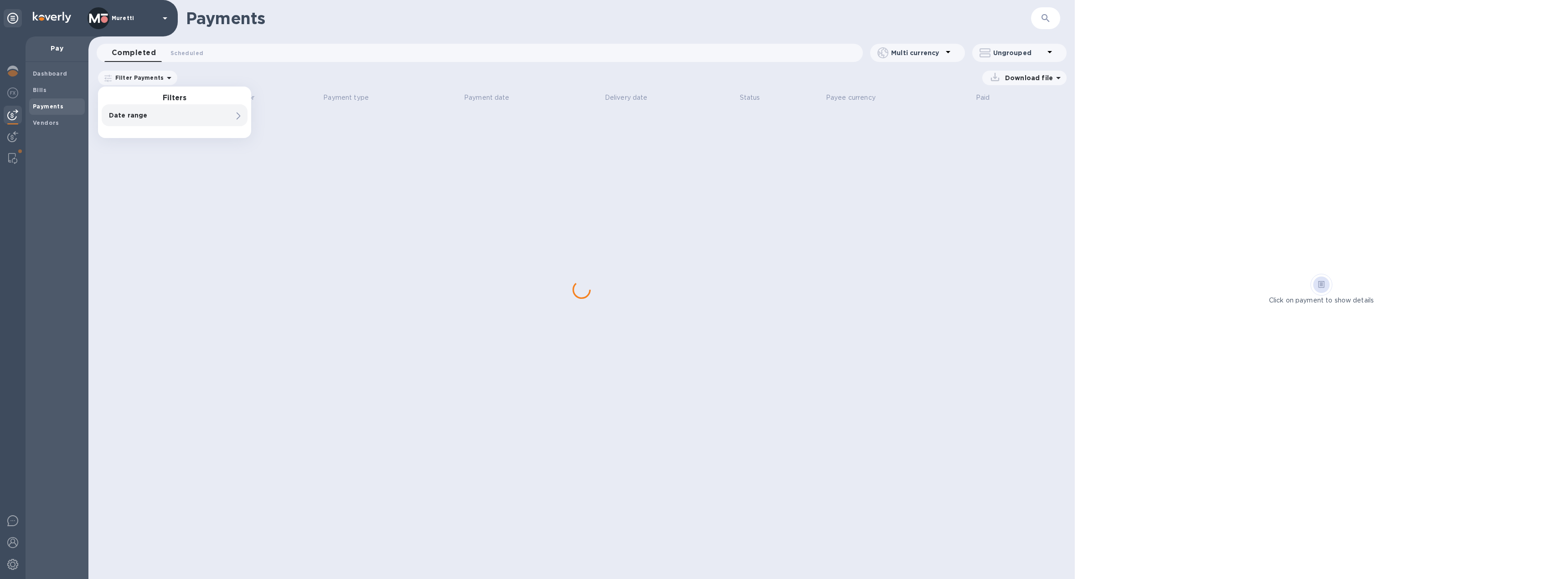
click at [240, 74] on div "Download file" at bounding box center [625, 78] width 884 height 15
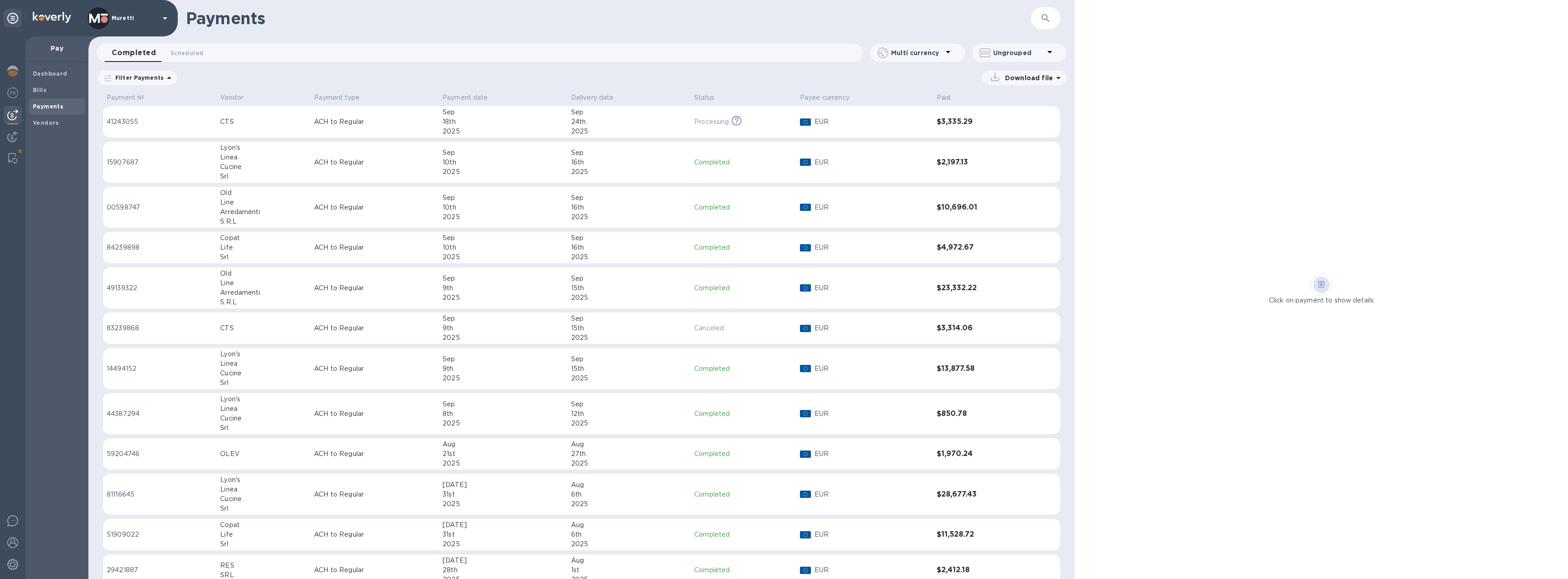
click at [299, 24] on h1 "Payments" at bounding box center [609, 18] width 845 height 19
click at [231, 96] on p "Vendor" at bounding box center [232, 98] width 23 height 10
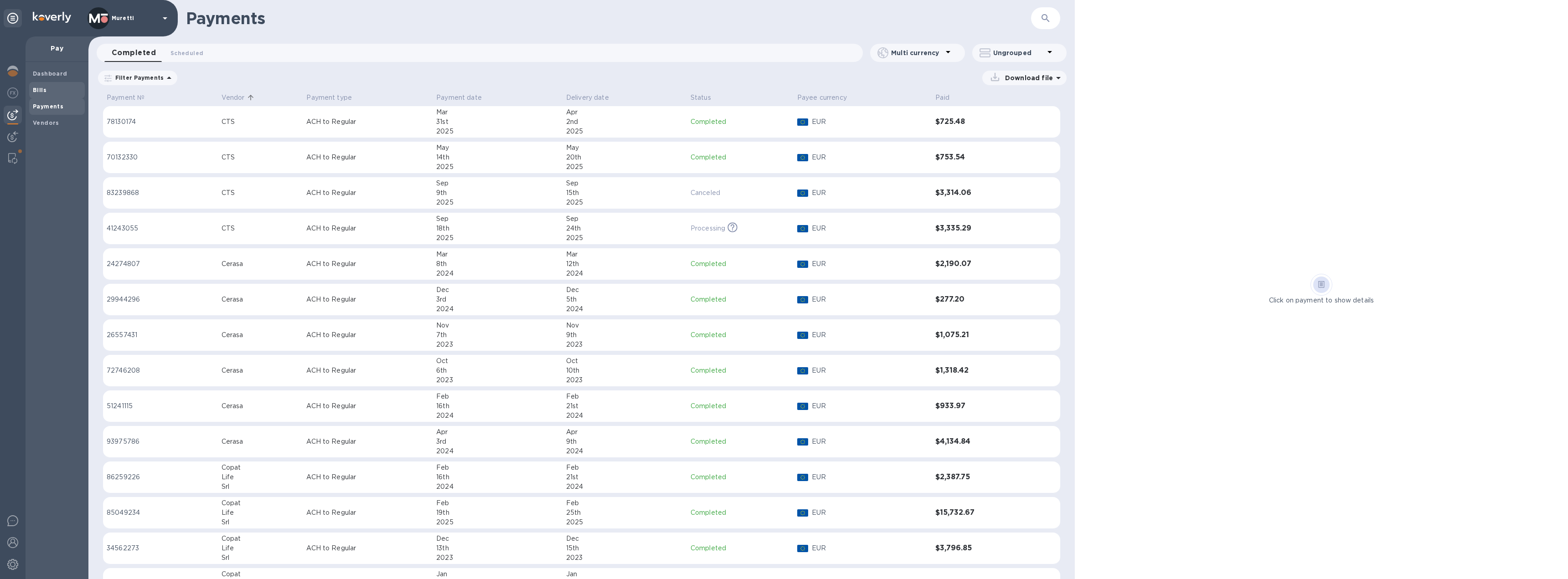
click at [44, 89] on b "Bills" at bounding box center [40, 89] width 13 height 7
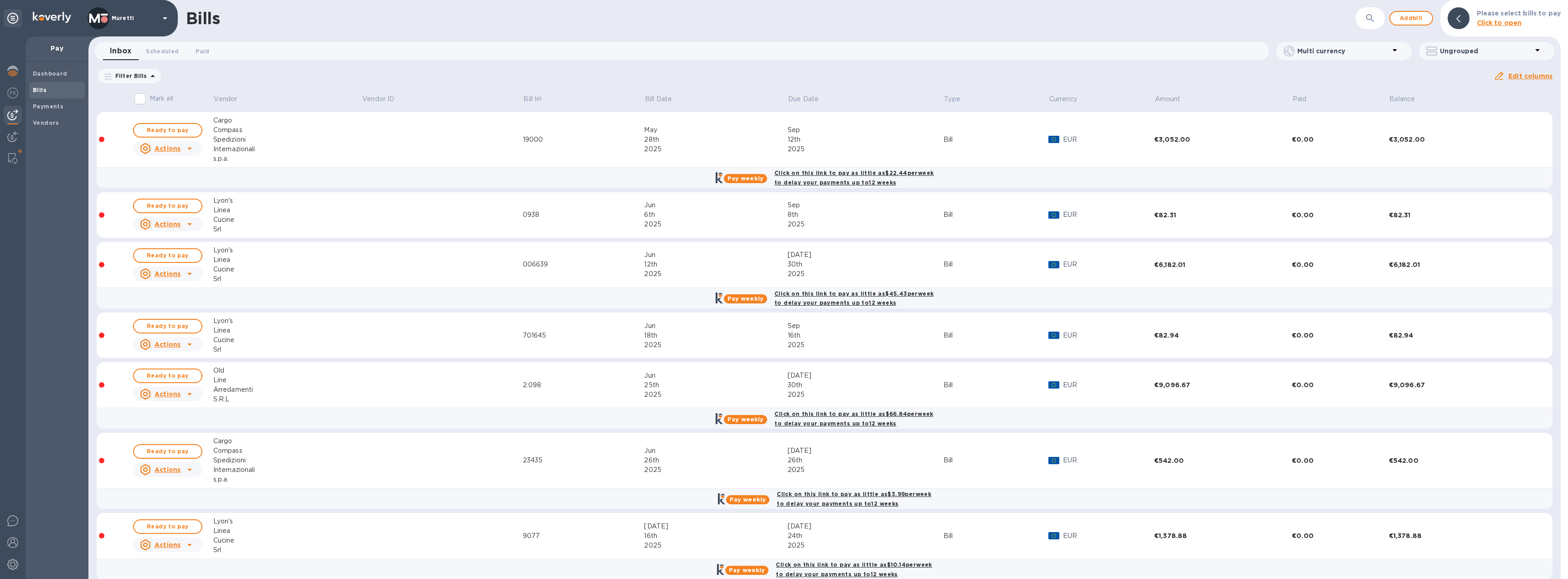
click at [0, 0] on icon at bounding box center [0, 0] width 0 height 0
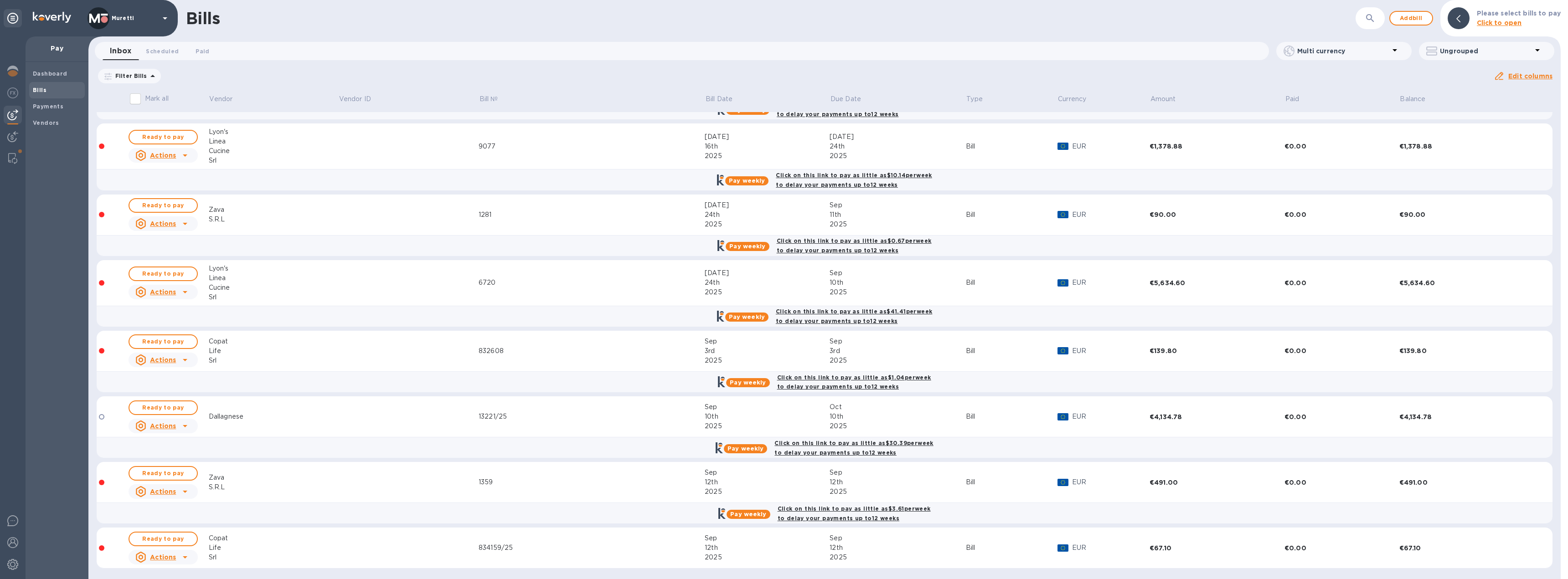
scroll to position [2416, 0]
click at [611, 415] on div "13221/25" at bounding box center [591, 415] width 226 height 10
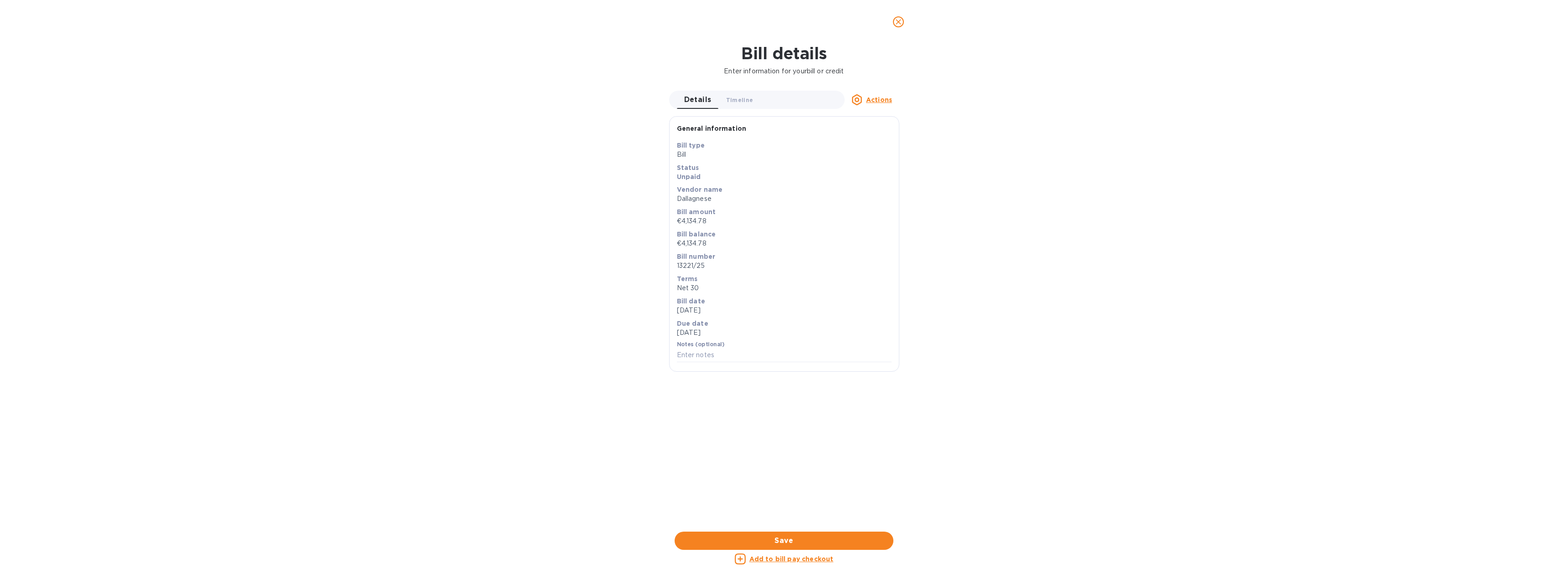
click at [893, 22] on button "close" at bounding box center [898, 22] width 22 height 22
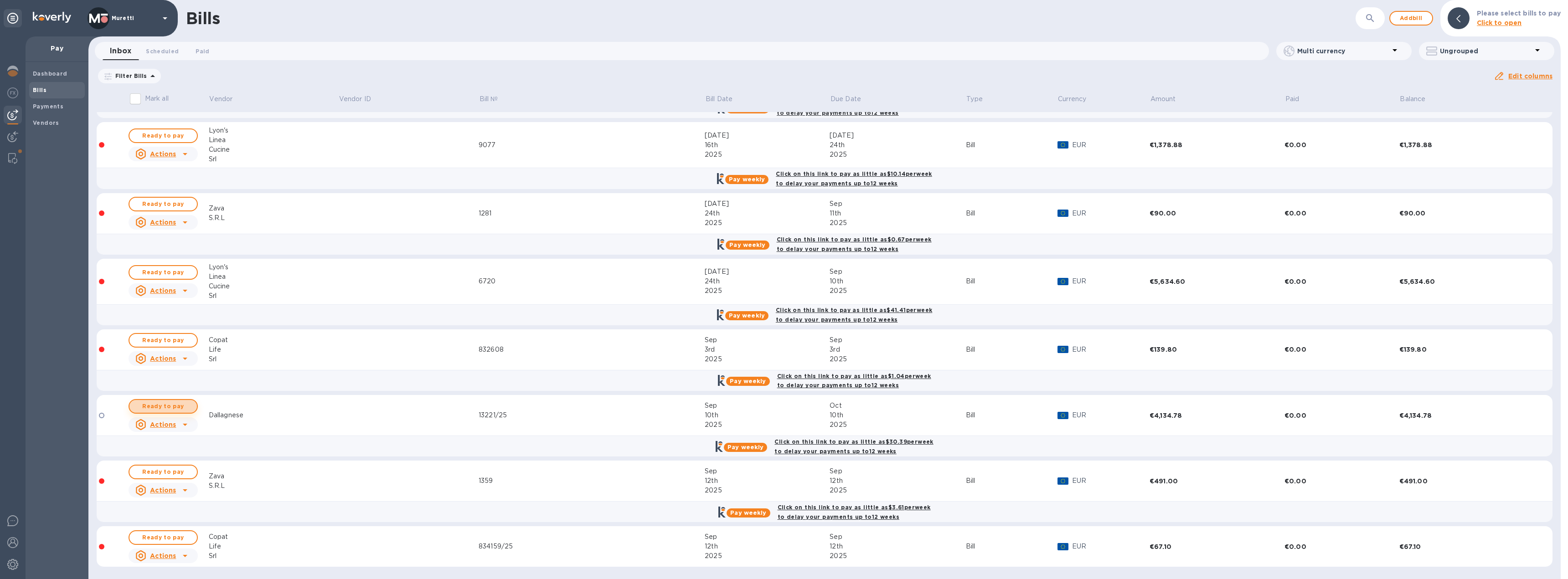
click at [181, 405] on span "Ready to pay" at bounding box center [163, 406] width 53 height 11
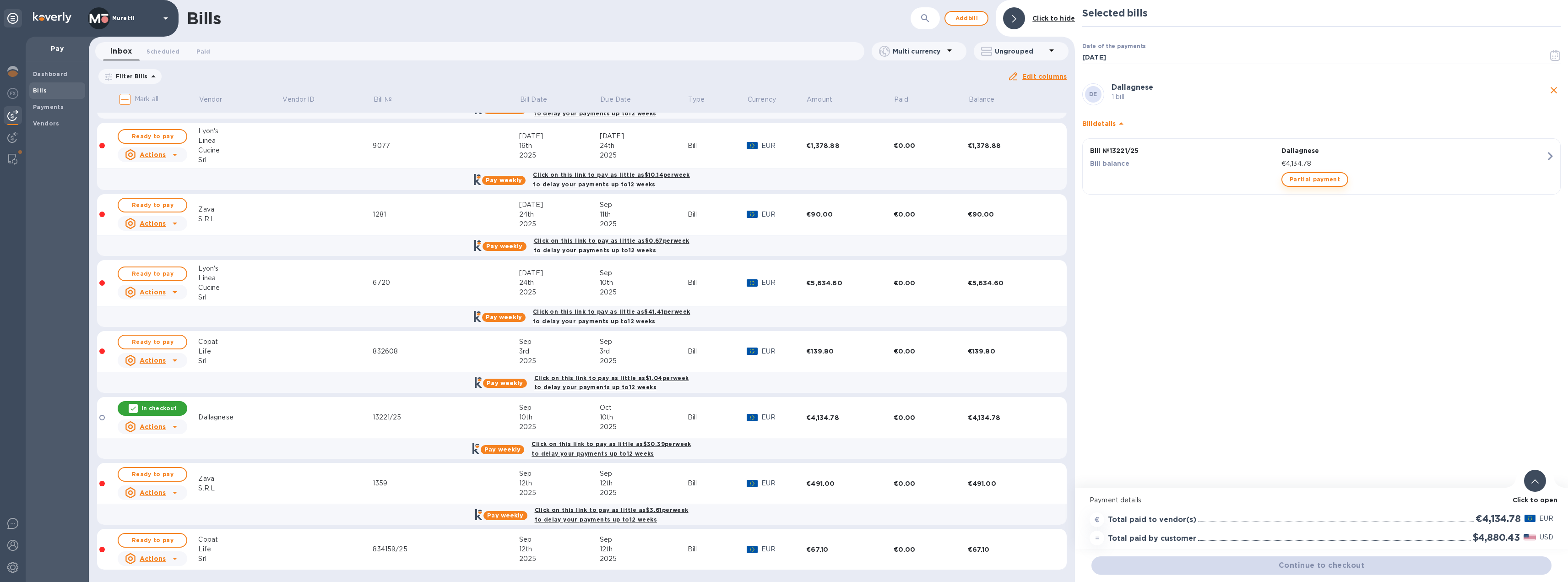
click at [1333, 182] on span "Partial payment" at bounding box center [1314, 180] width 50 height 11
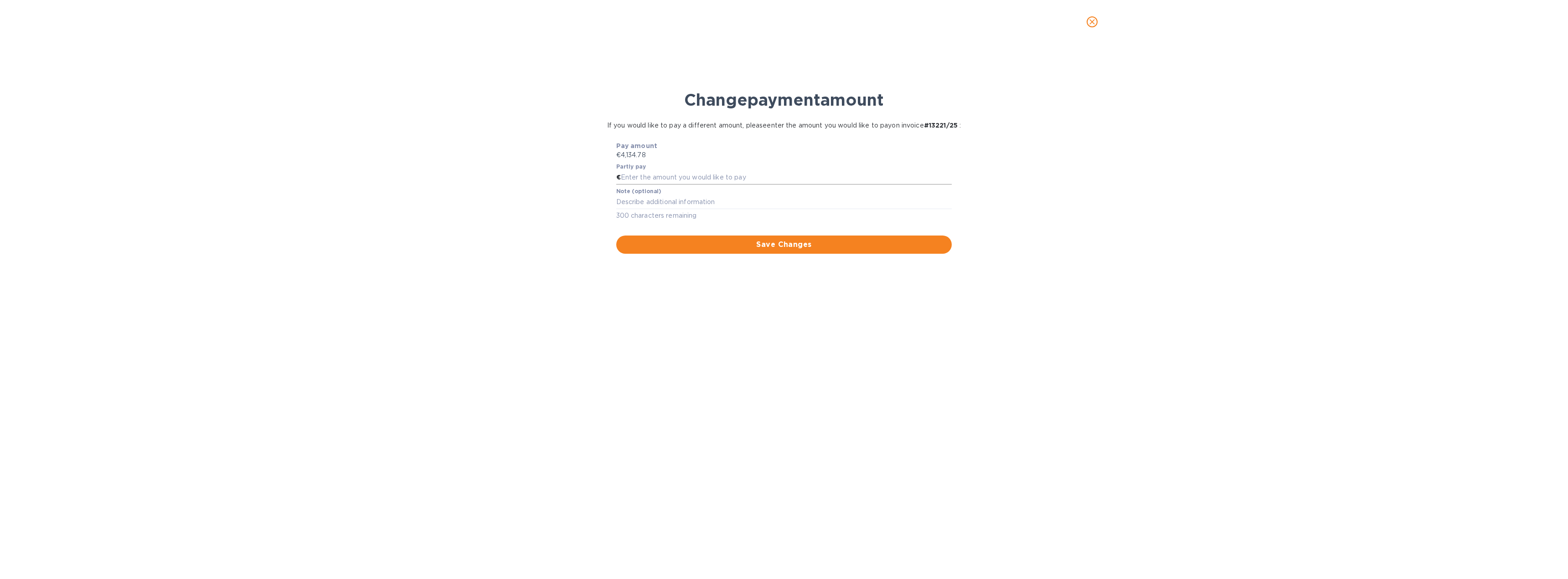
click at [663, 176] on input "text" at bounding box center [786, 178] width 331 height 13
type input "2,134.78"
click at [779, 244] on span "Save Changes" at bounding box center [784, 244] width 321 height 11
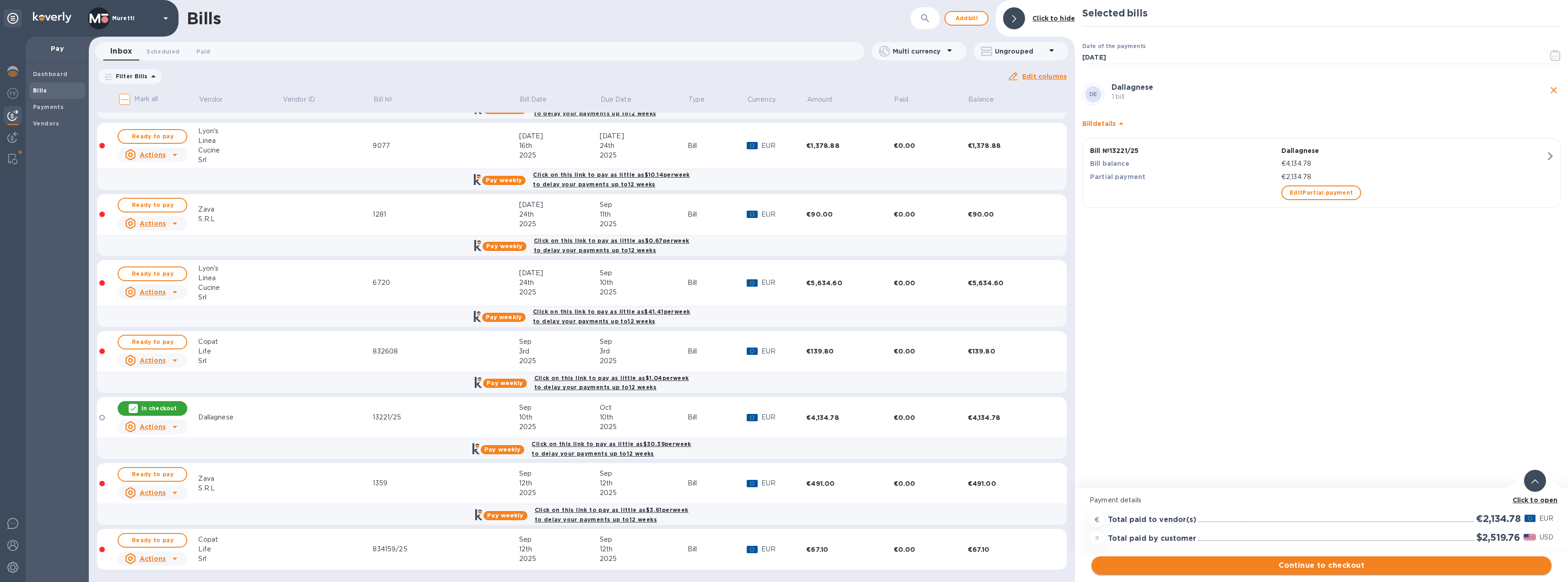
click at [1368, 566] on span "Continue to checkout" at bounding box center [1321, 565] width 446 height 11
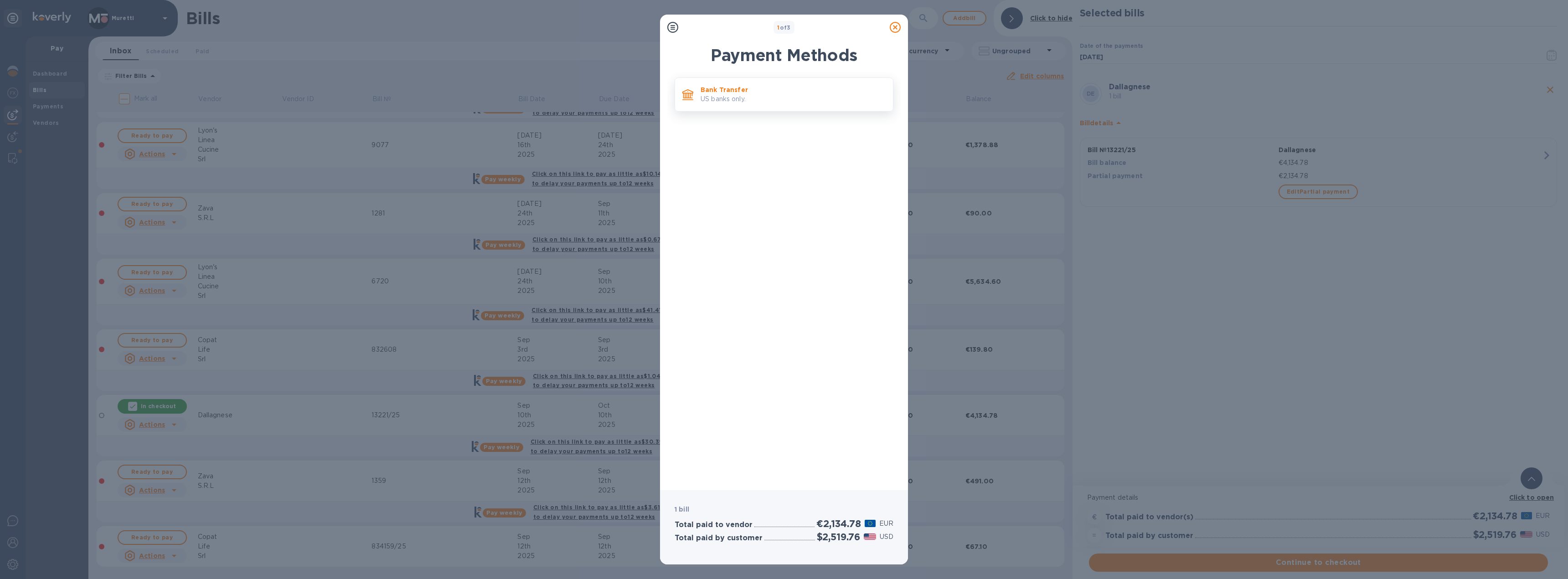
click at [786, 94] on p "Bank Transfer" at bounding box center [793, 89] width 185 height 9
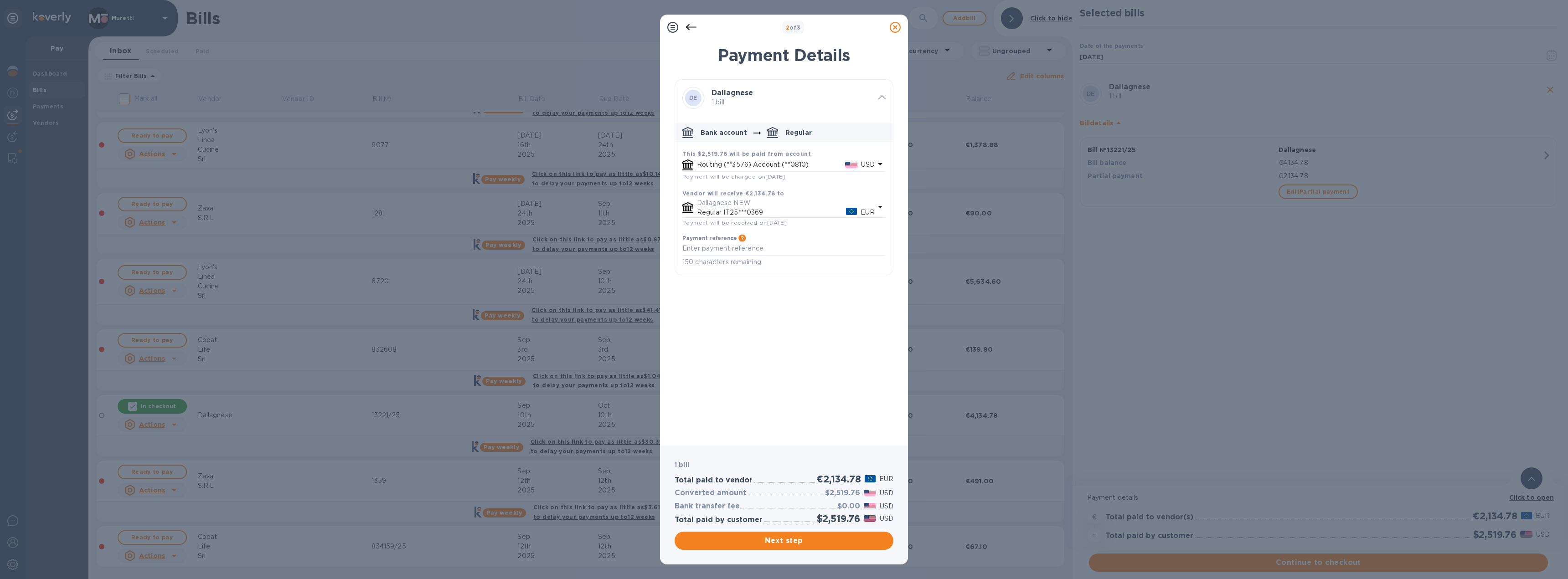
click at [772, 161] on p "Routing (**3576) Account (**0810)" at bounding box center [771, 165] width 148 height 10
click at [765, 224] on p "United States Dollar" at bounding box center [804, 226] width 133 height 10
click at [793, 538] on span "Next step" at bounding box center [783, 541] width 204 height 11
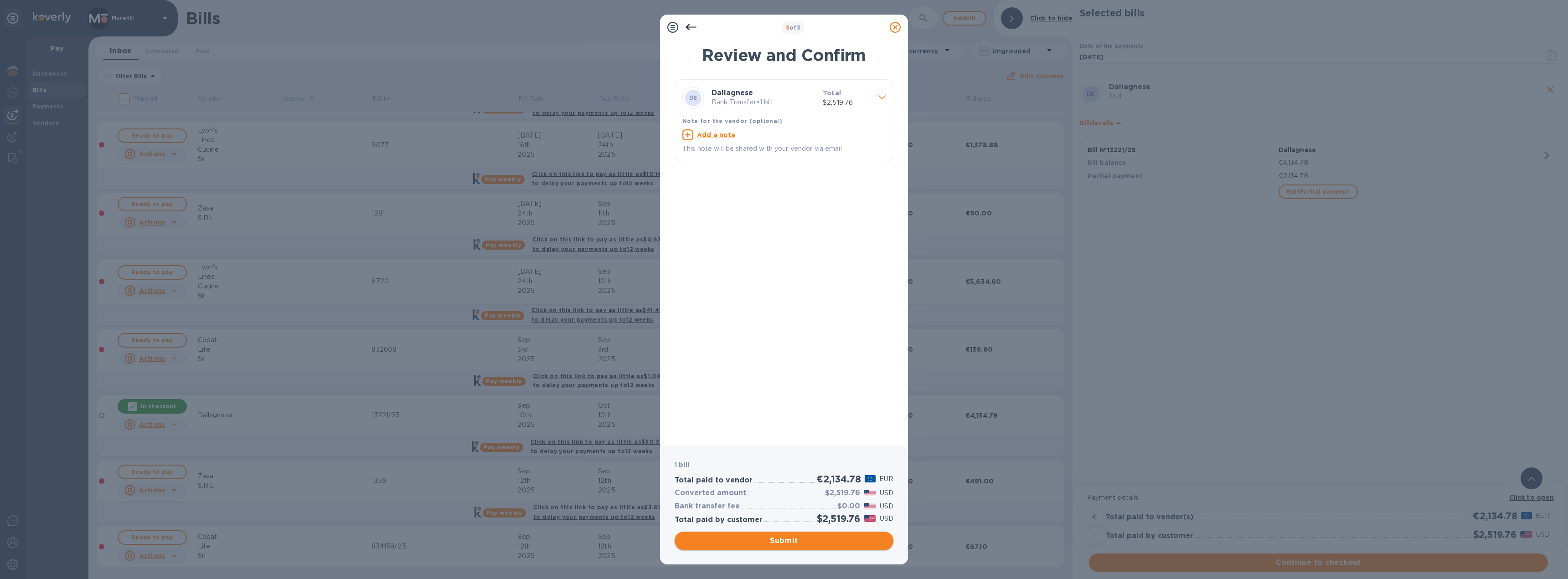
click at [793, 539] on span "Submit" at bounding box center [783, 541] width 204 height 11
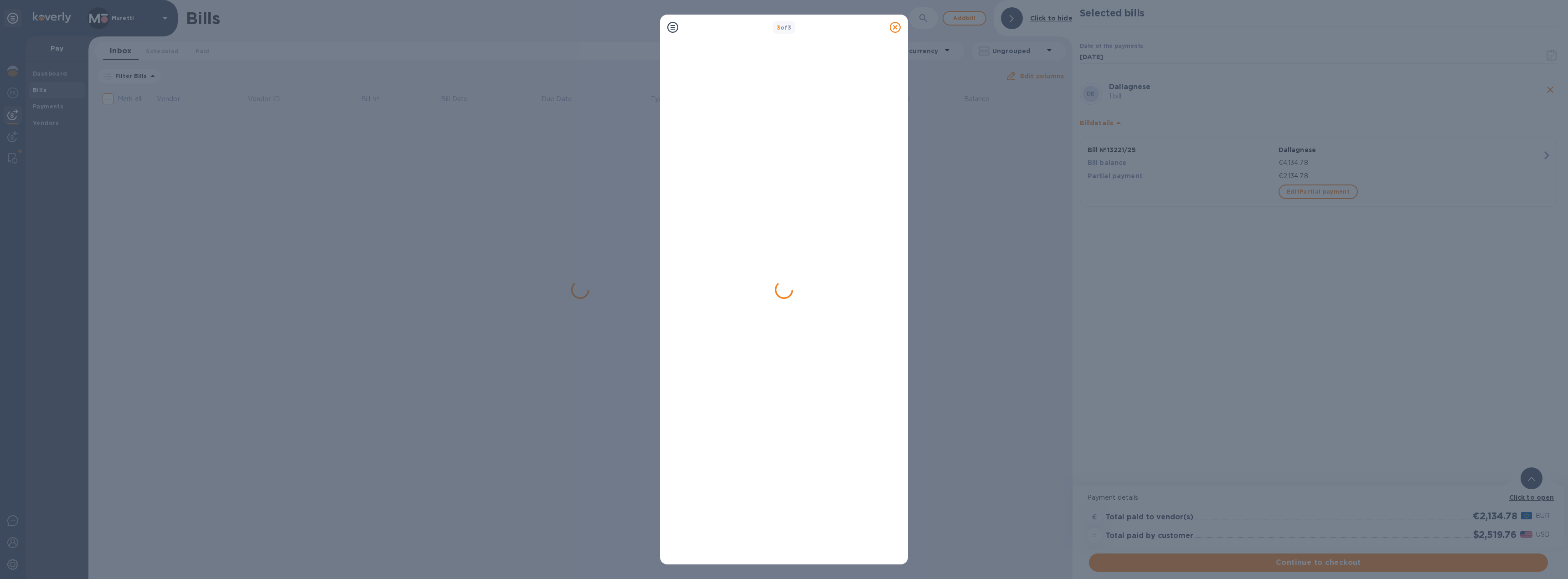
scroll to position [0, 0]
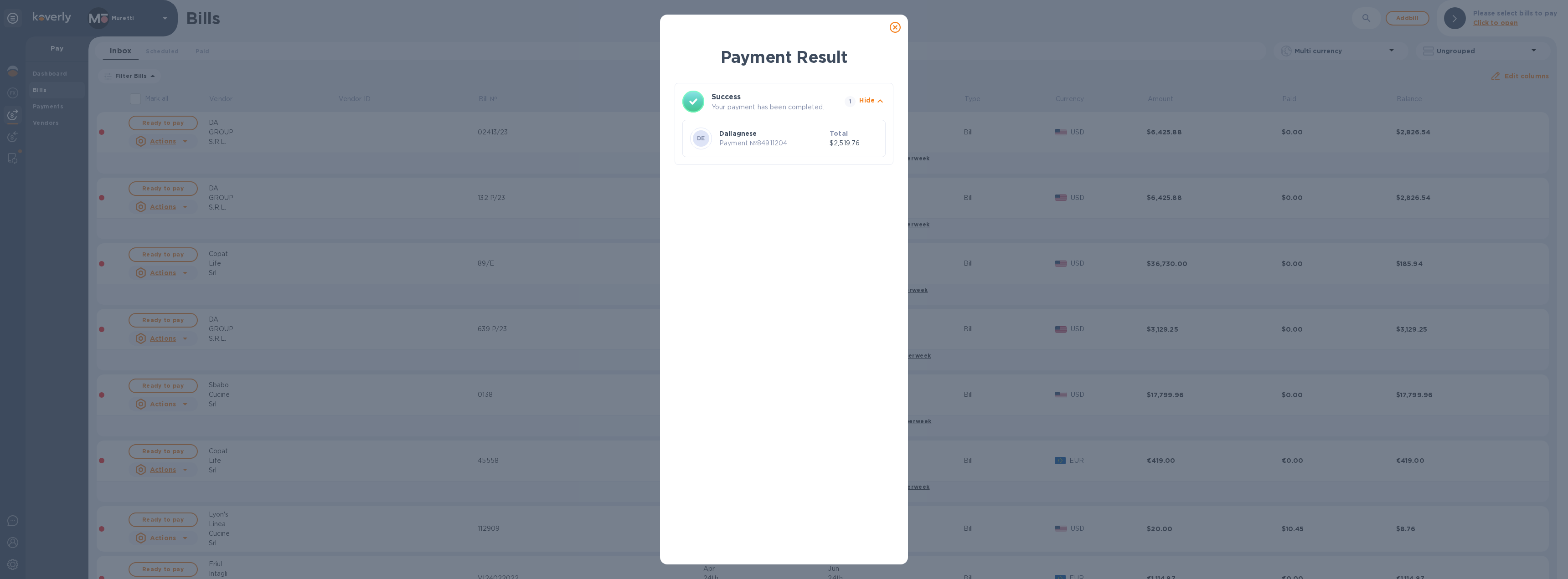
click at [895, 28] on icon at bounding box center [895, 27] width 11 height 11
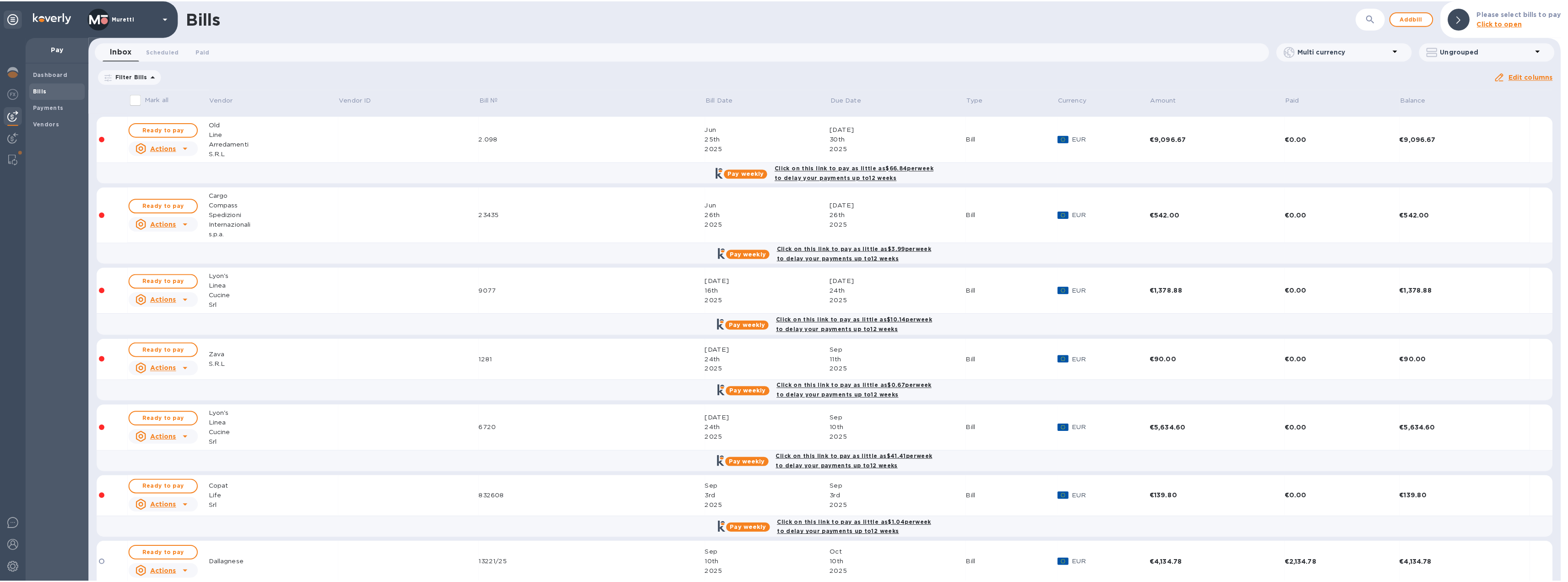
scroll to position [2289, 0]
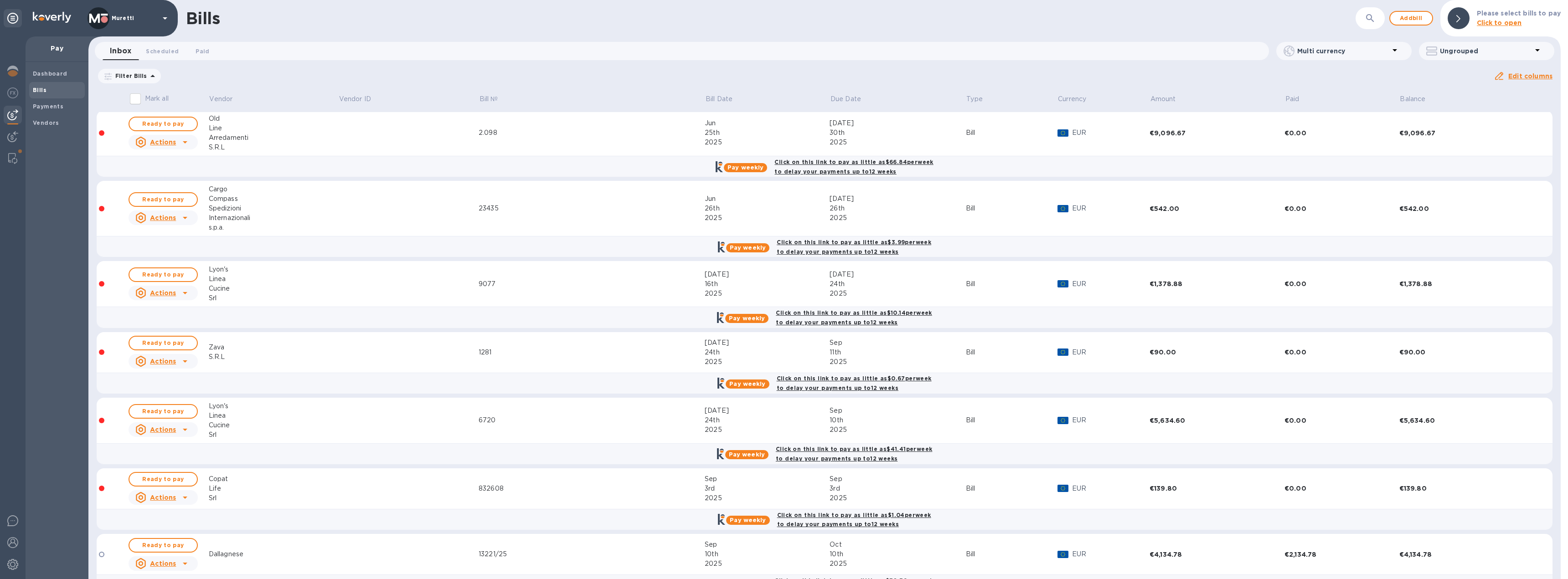
click at [187, 342] on span "Ready to pay" at bounding box center [163, 343] width 53 height 11
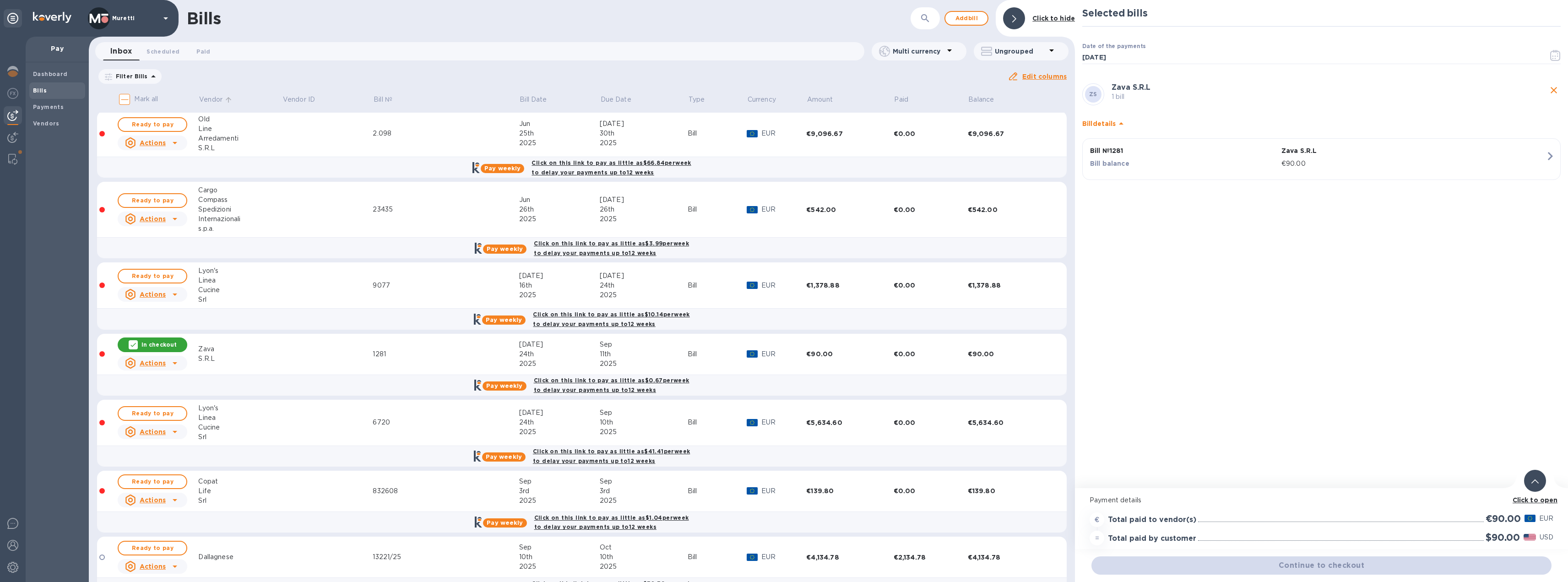
click at [219, 101] on p "Vendor" at bounding box center [211, 100] width 23 height 10
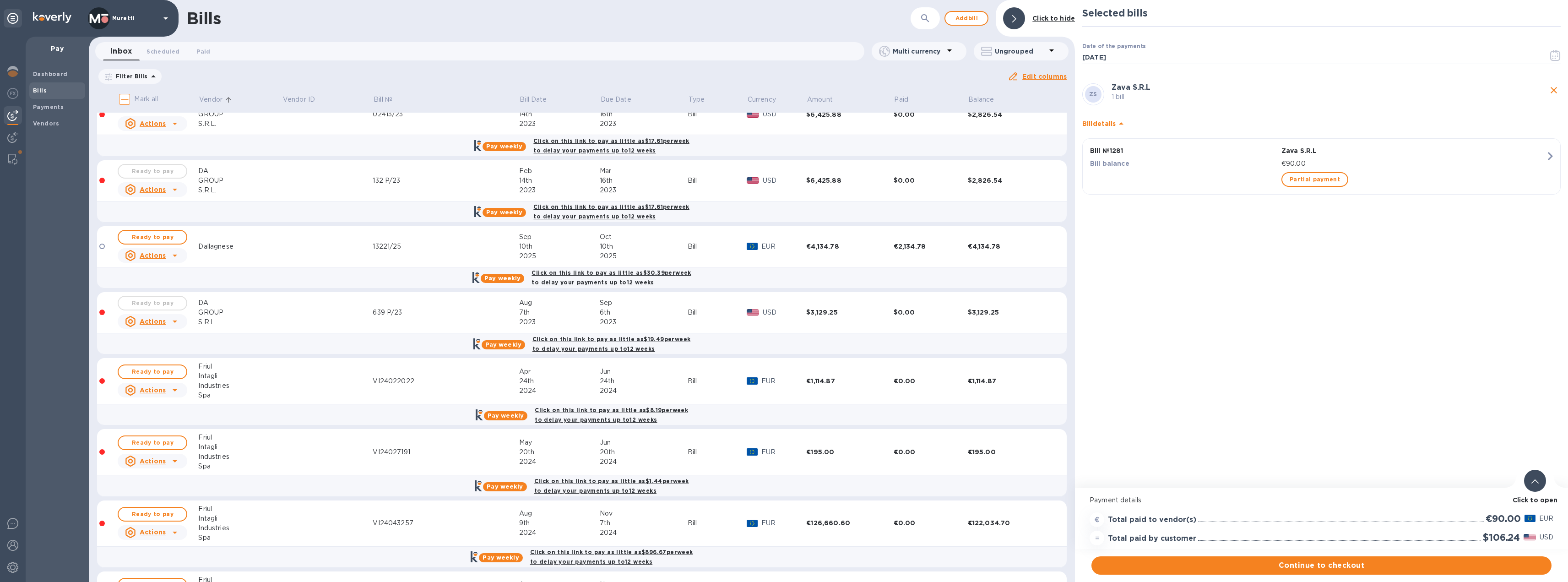
scroll to position [458, 0]
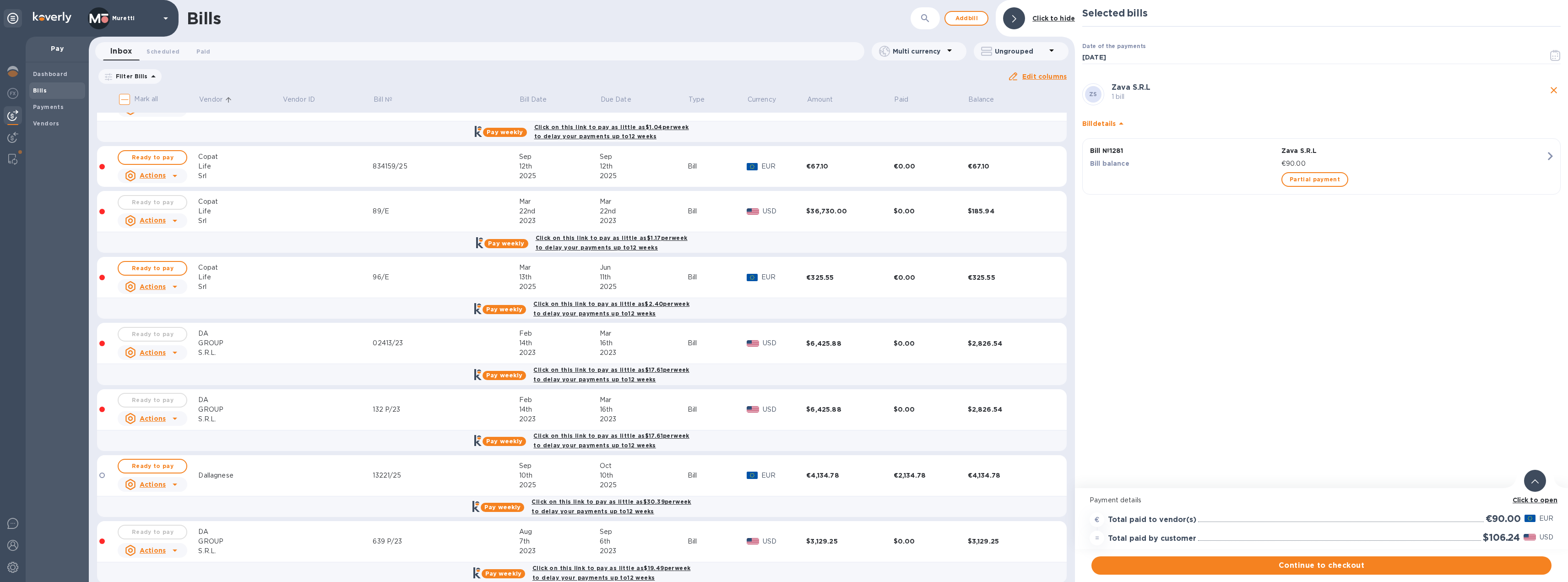
click at [216, 100] on p "Vendor" at bounding box center [211, 100] width 23 height 10
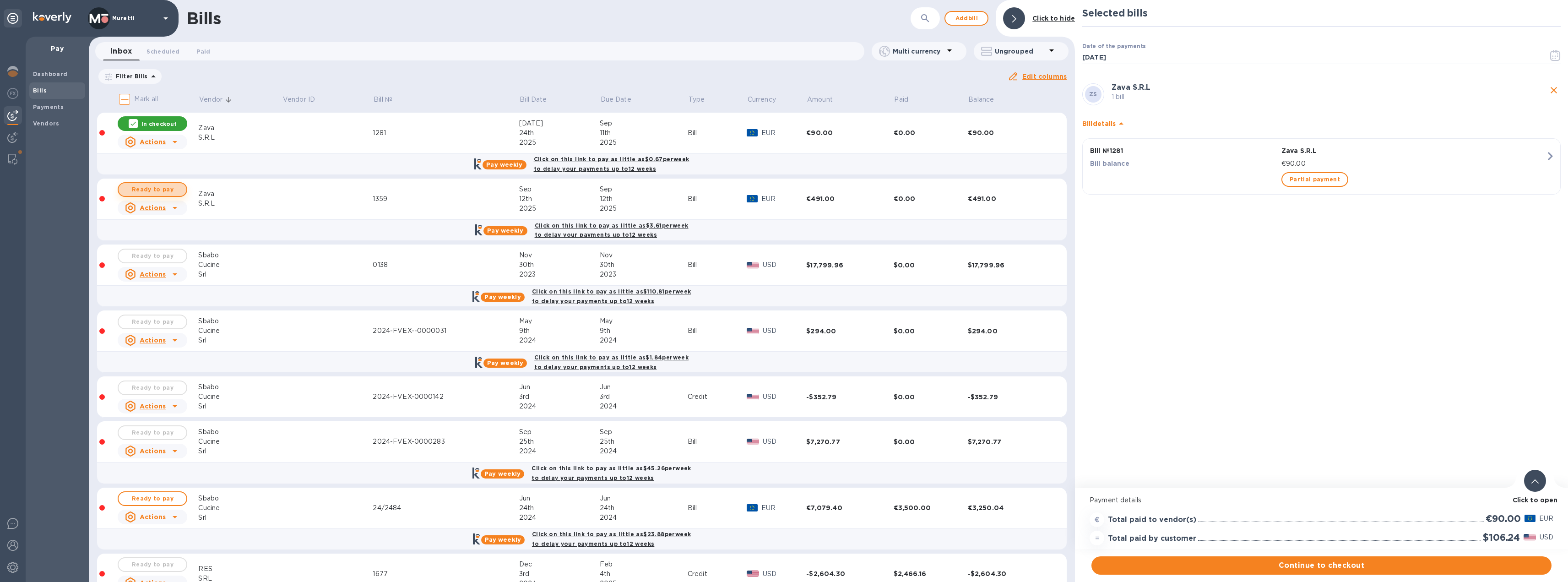
click at [182, 188] on button "Ready to pay" at bounding box center [152, 190] width 70 height 15
click at [1367, 562] on span "Continue to checkout" at bounding box center [1321, 565] width 446 height 11
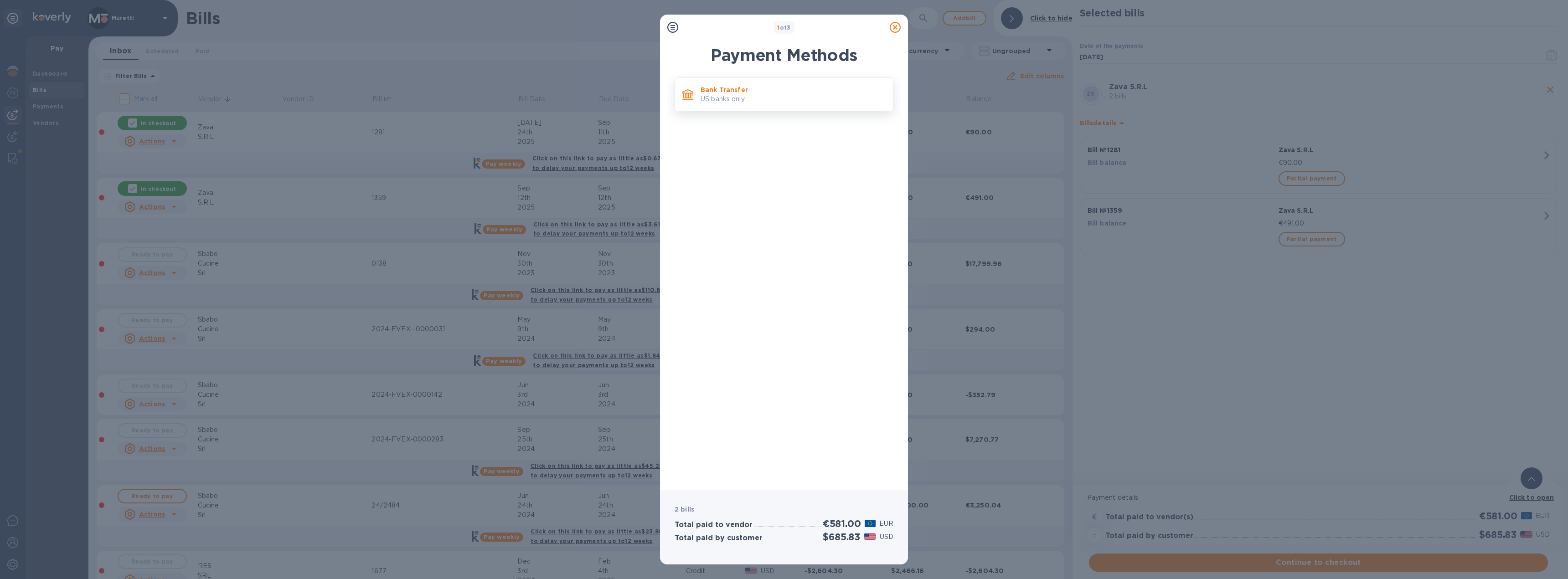
click at [780, 99] on p "US banks only." at bounding box center [793, 99] width 185 height 10
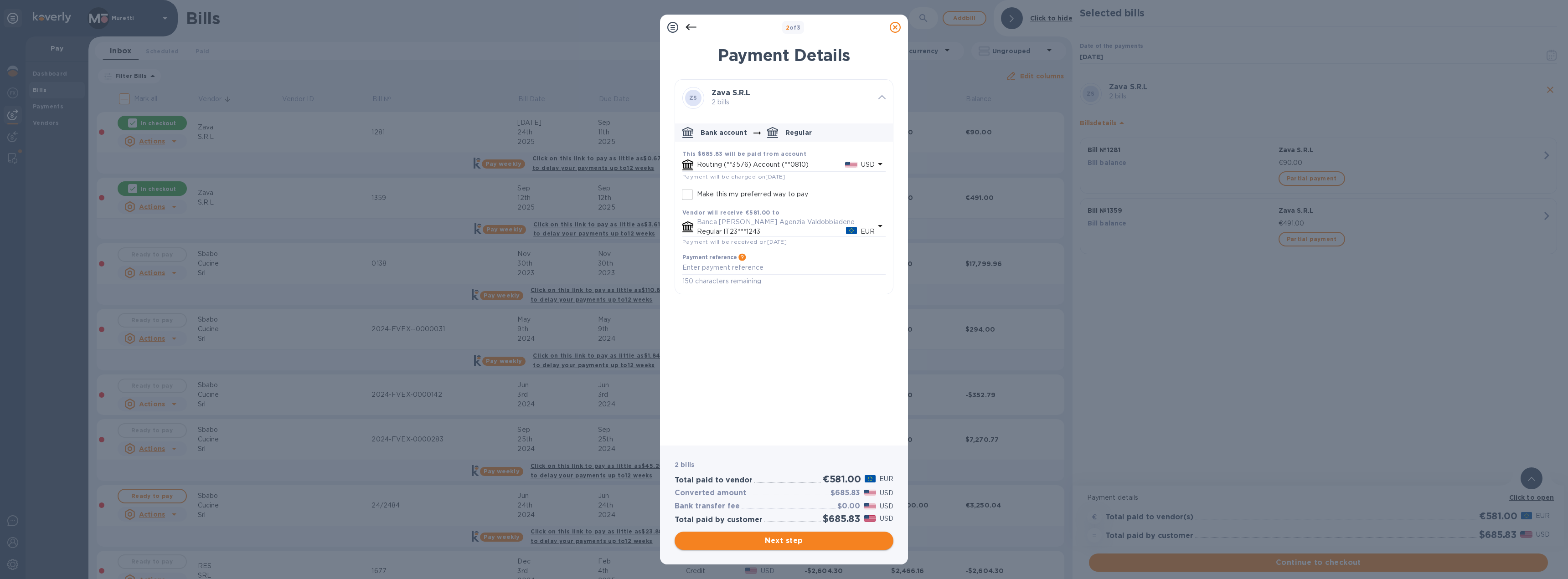
click at [818, 543] on span "Next step" at bounding box center [783, 541] width 204 height 11
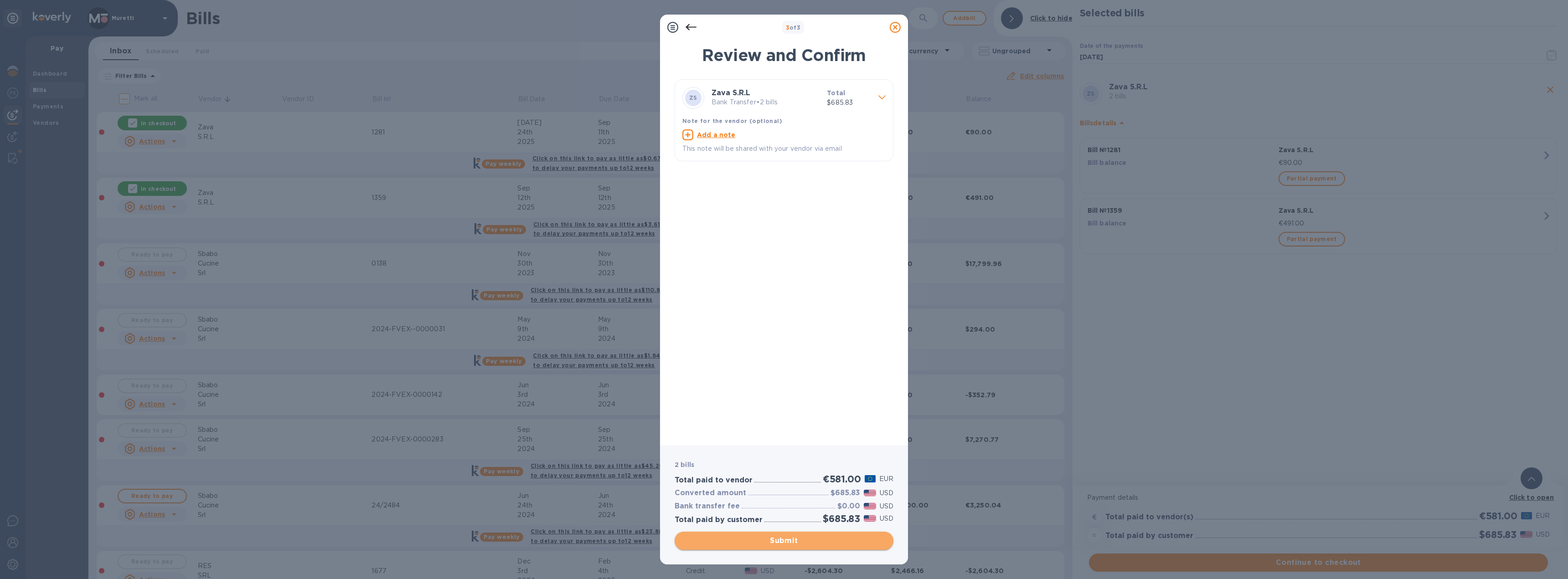
click at [810, 539] on span "Submit" at bounding box center [783, 541] width 204 height 11
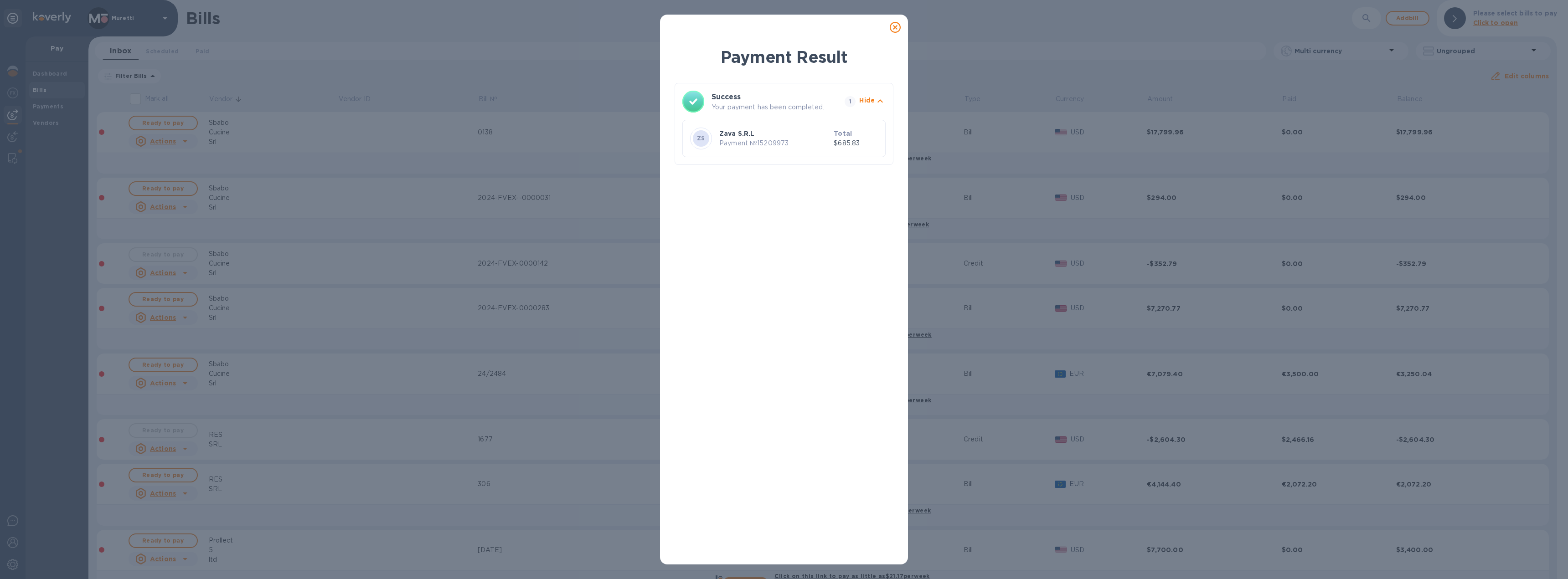
click at [894, 27] on icon at bounding box center [895, 27] width 11 height 11
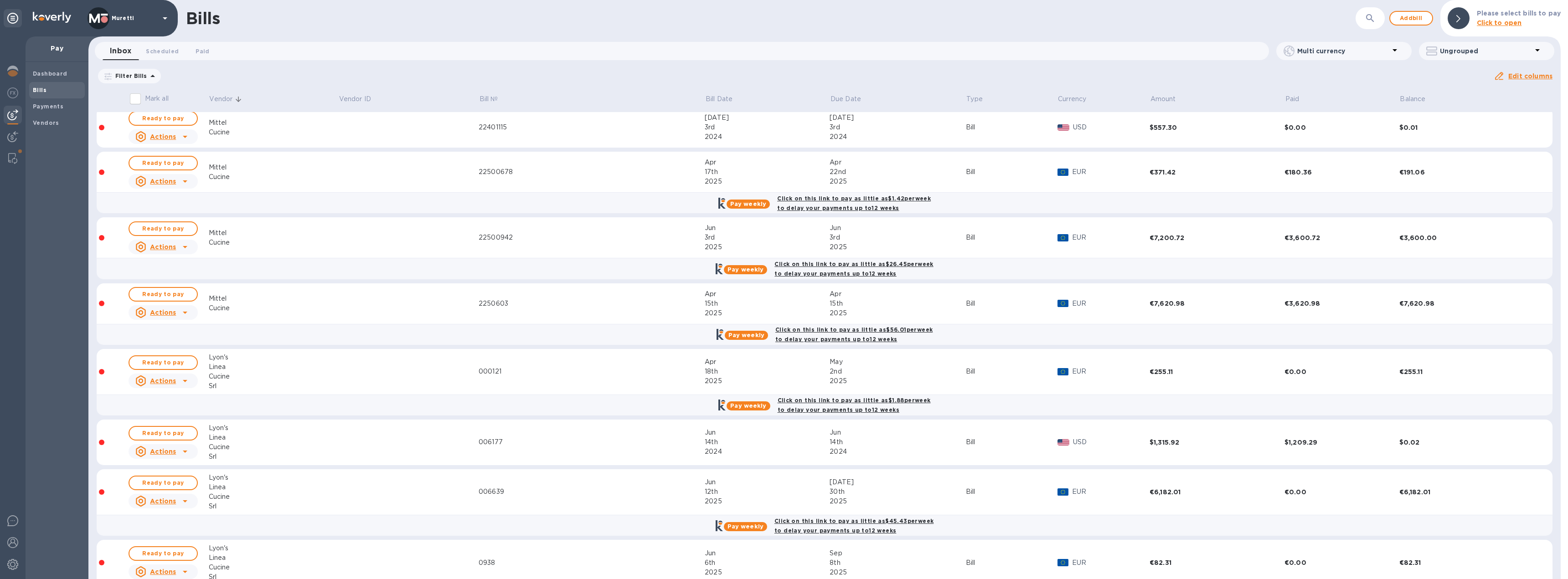
scroll to position [600, 0]
